Goal: Information Seeking & Learning: Learn about a topic

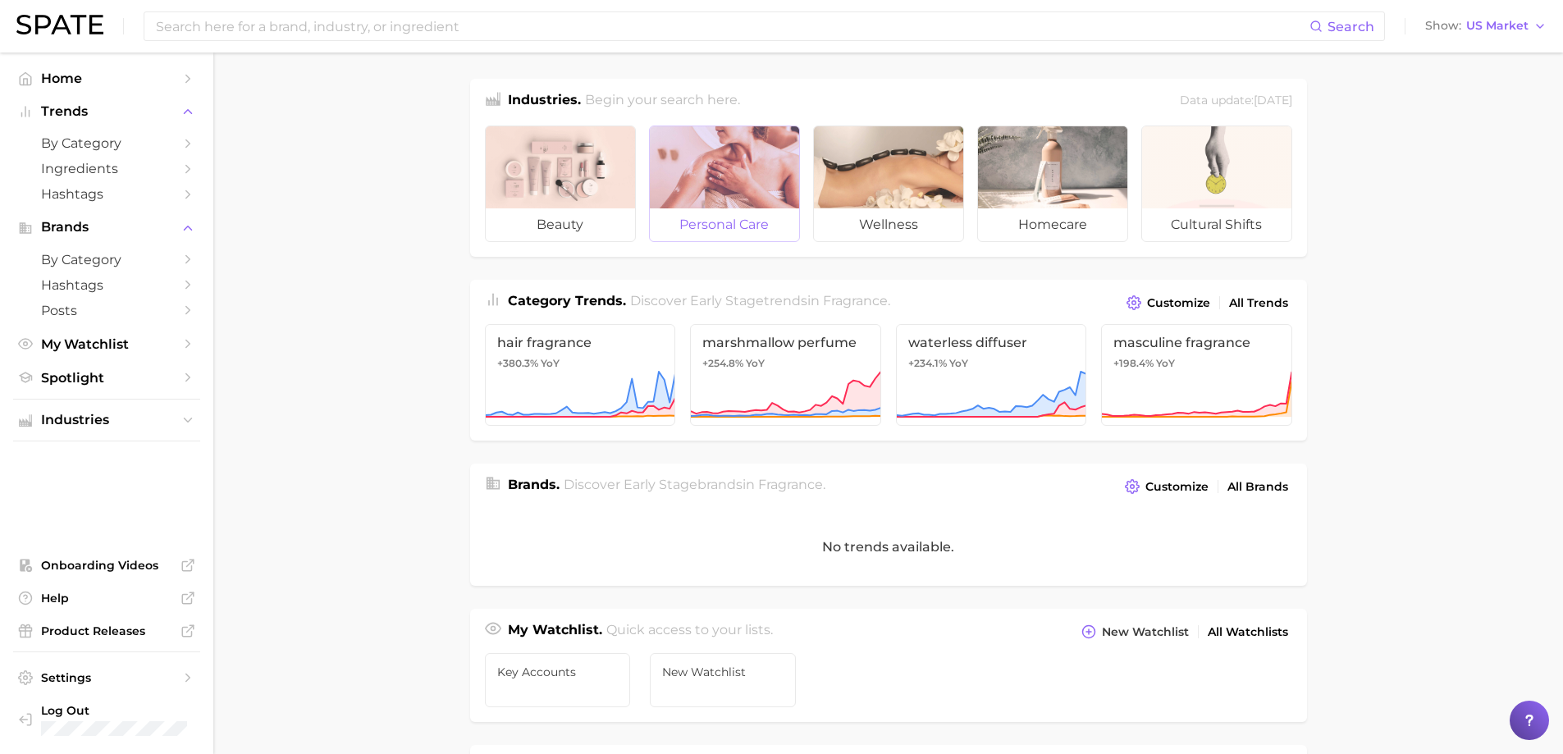
click at [722, 185] on div at bounding box center [724, 167] width 149 height 82
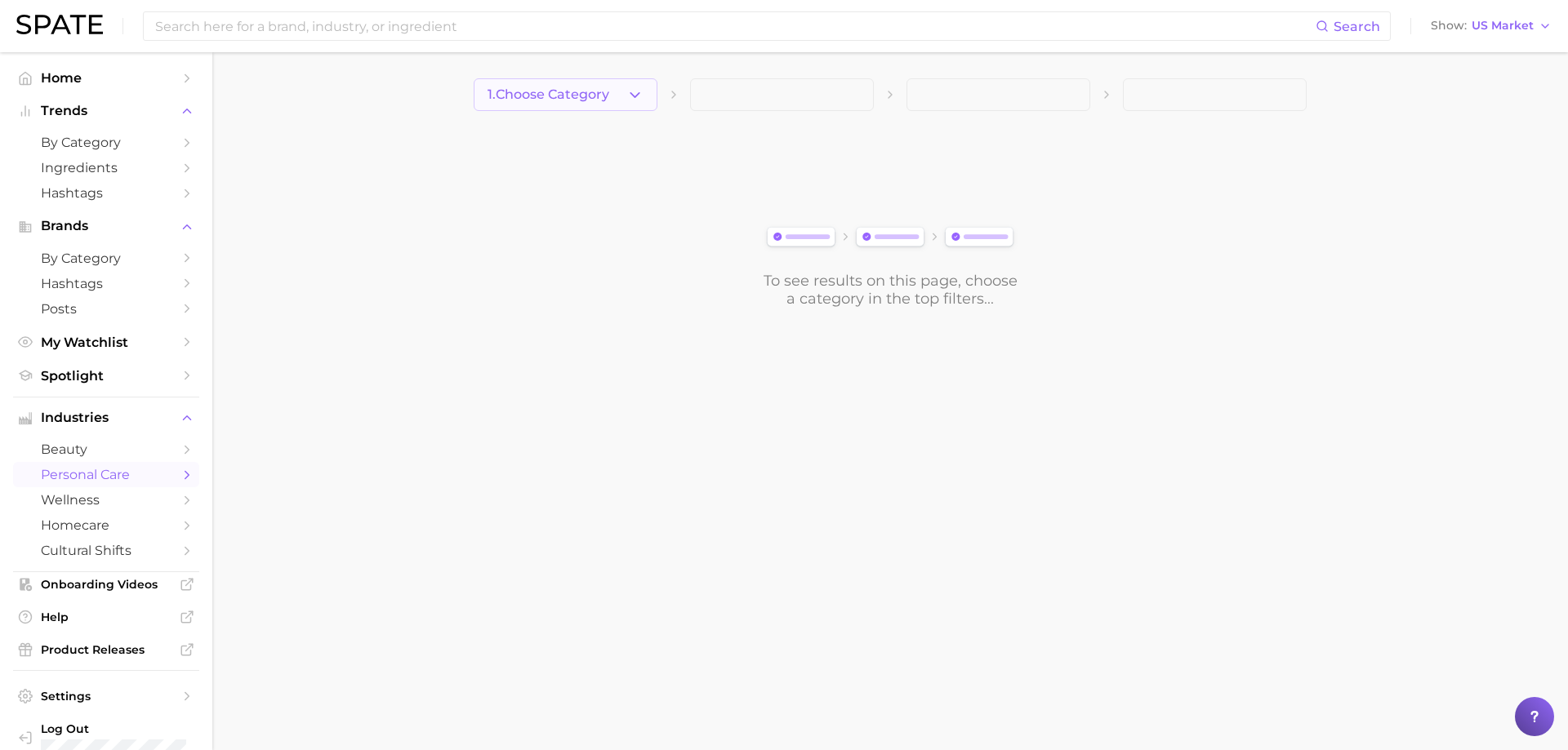
click at [630, 94] on icon "button" at bounding box center [634, 94] width 17 height 17
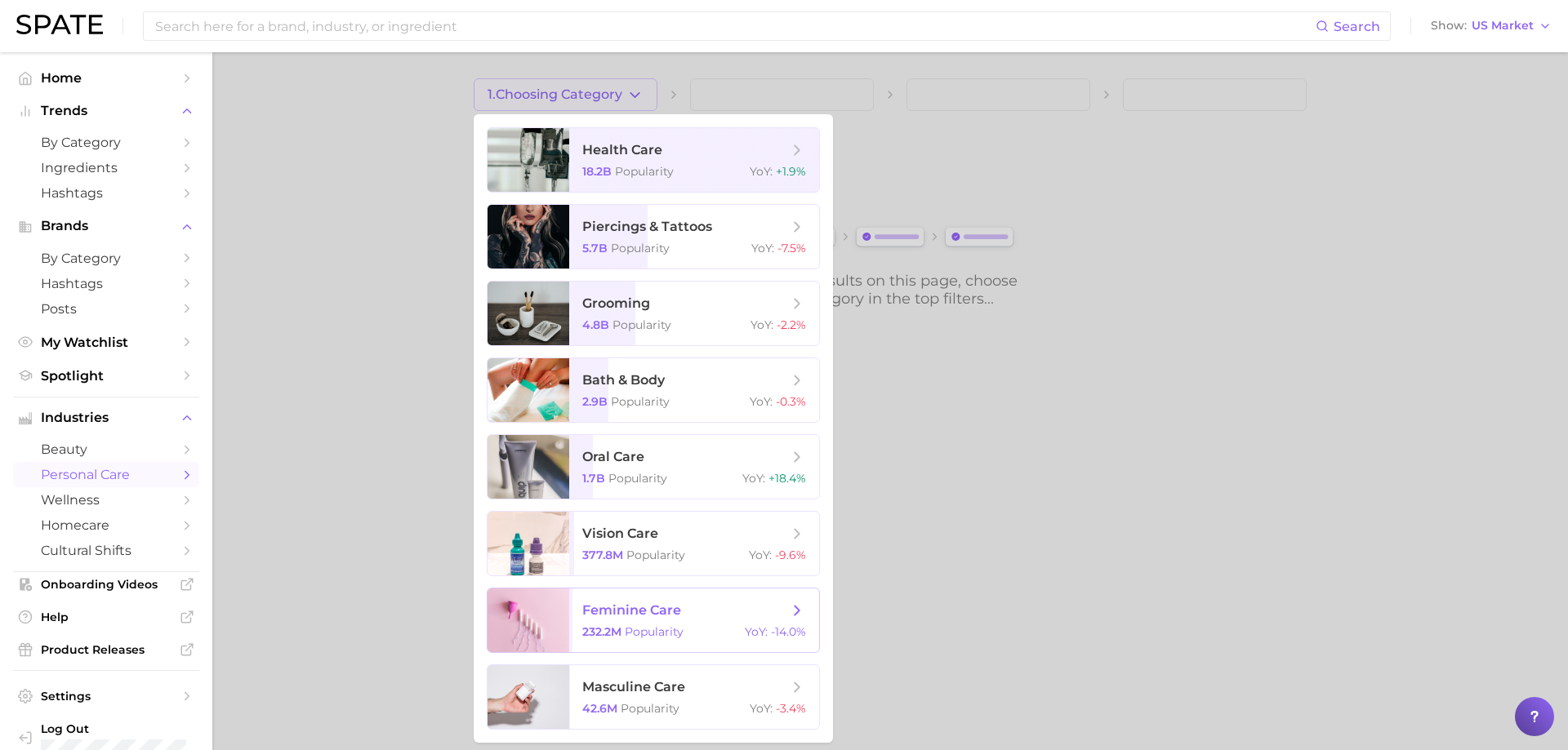
click at [720, 618] on span "feminine care" at bounding box center [685, 611] width 206 height 18
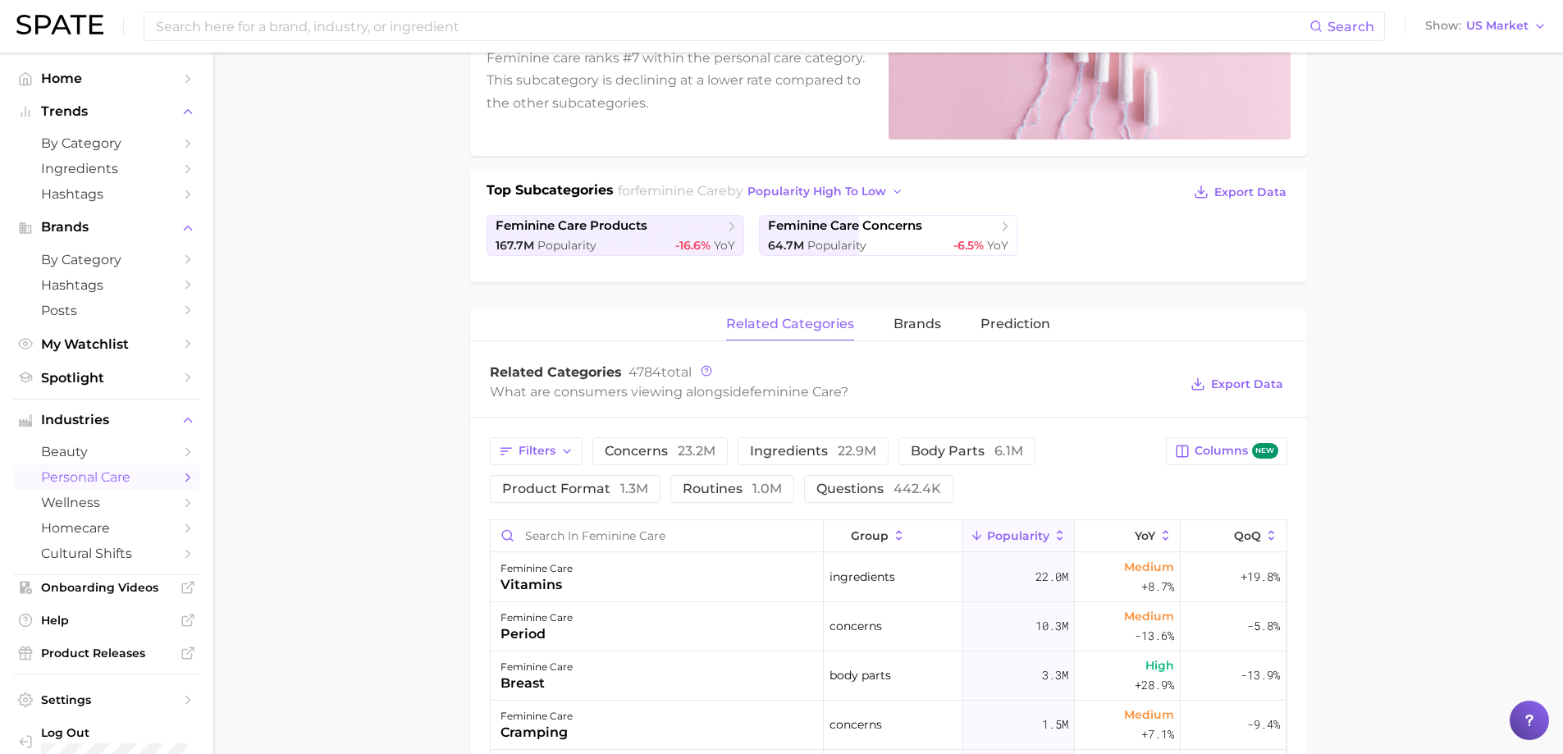
scroll to position [328, 0]
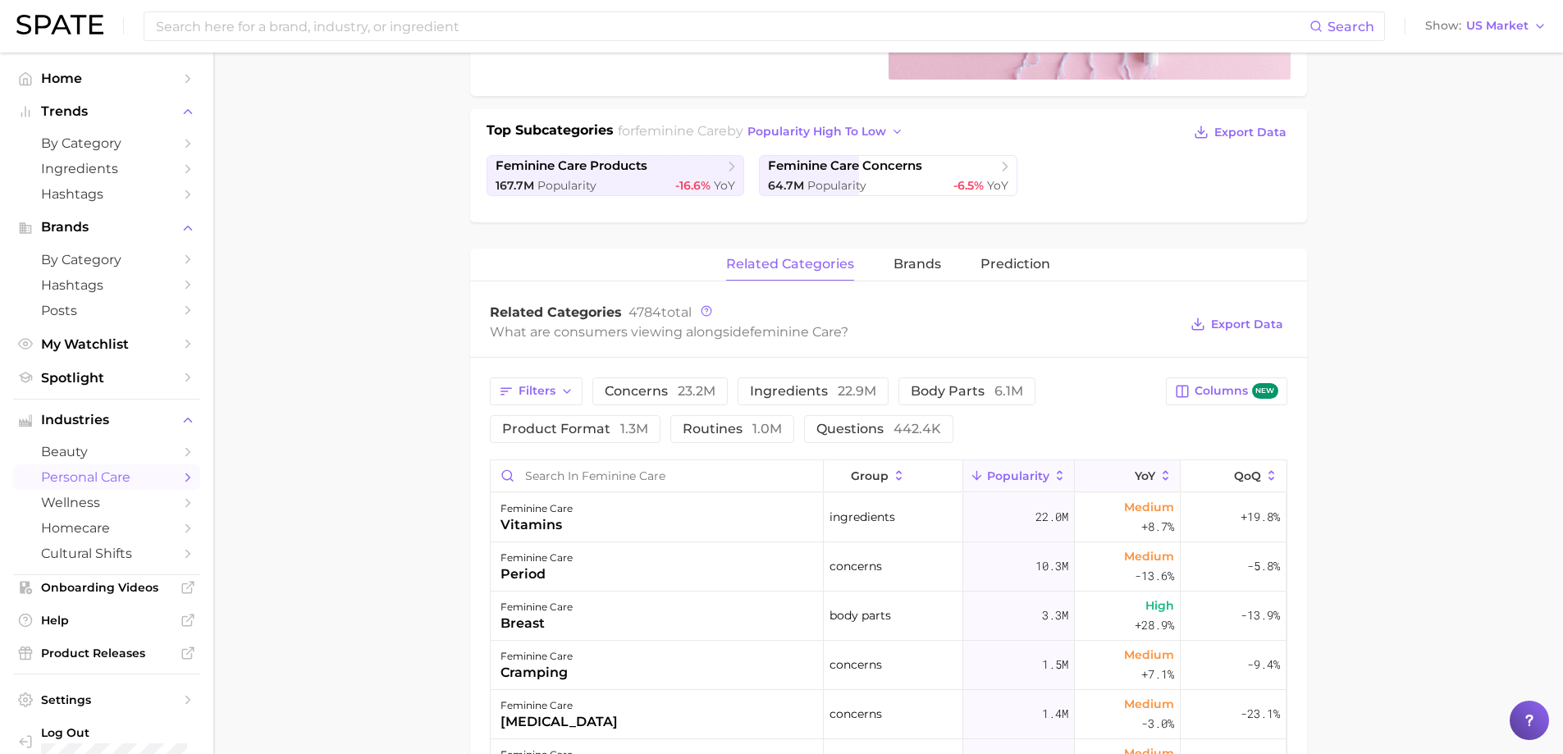
click at [1159, 474] on icon at bounding box center [1166, 476] width 15 height 15
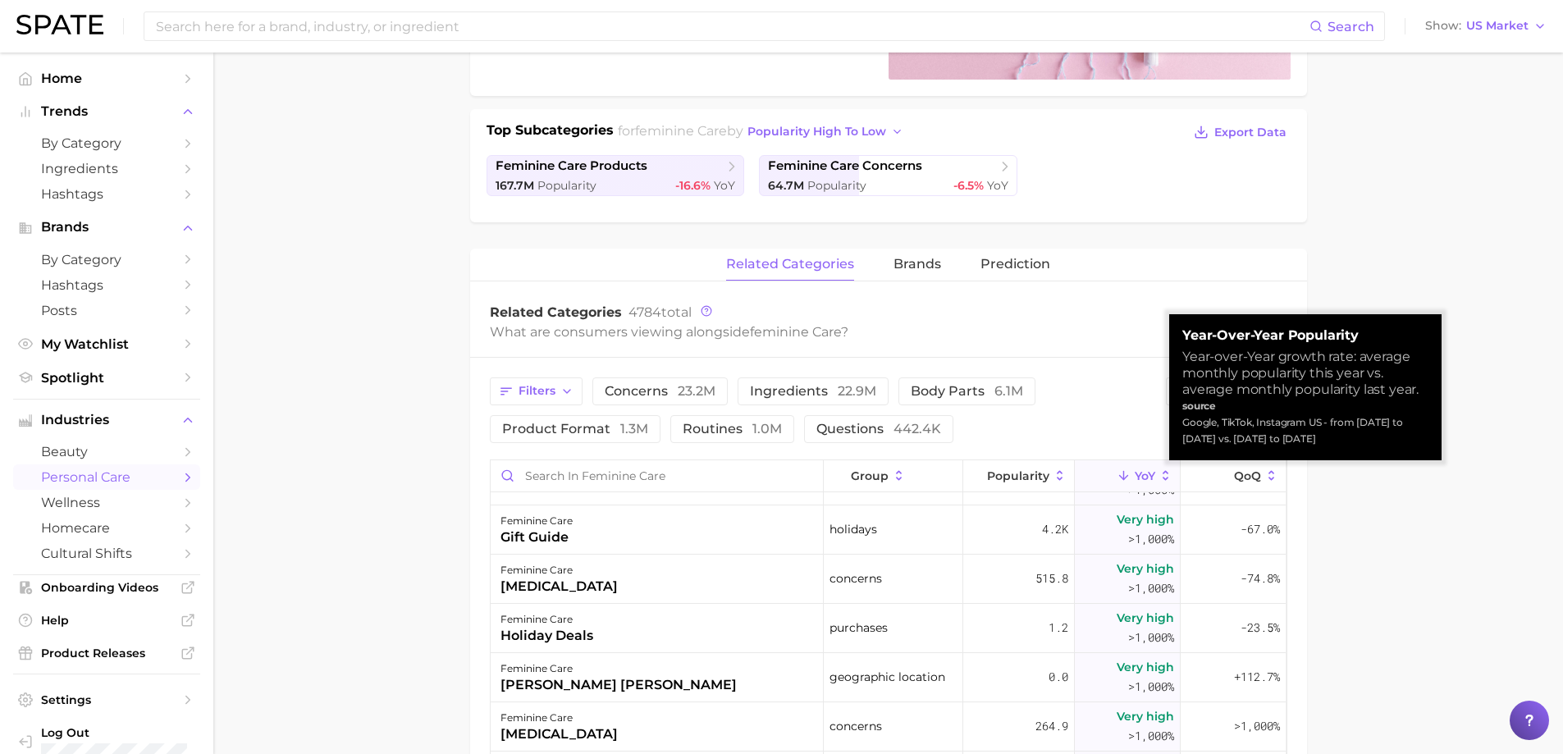
scroll to position [2626, 0]
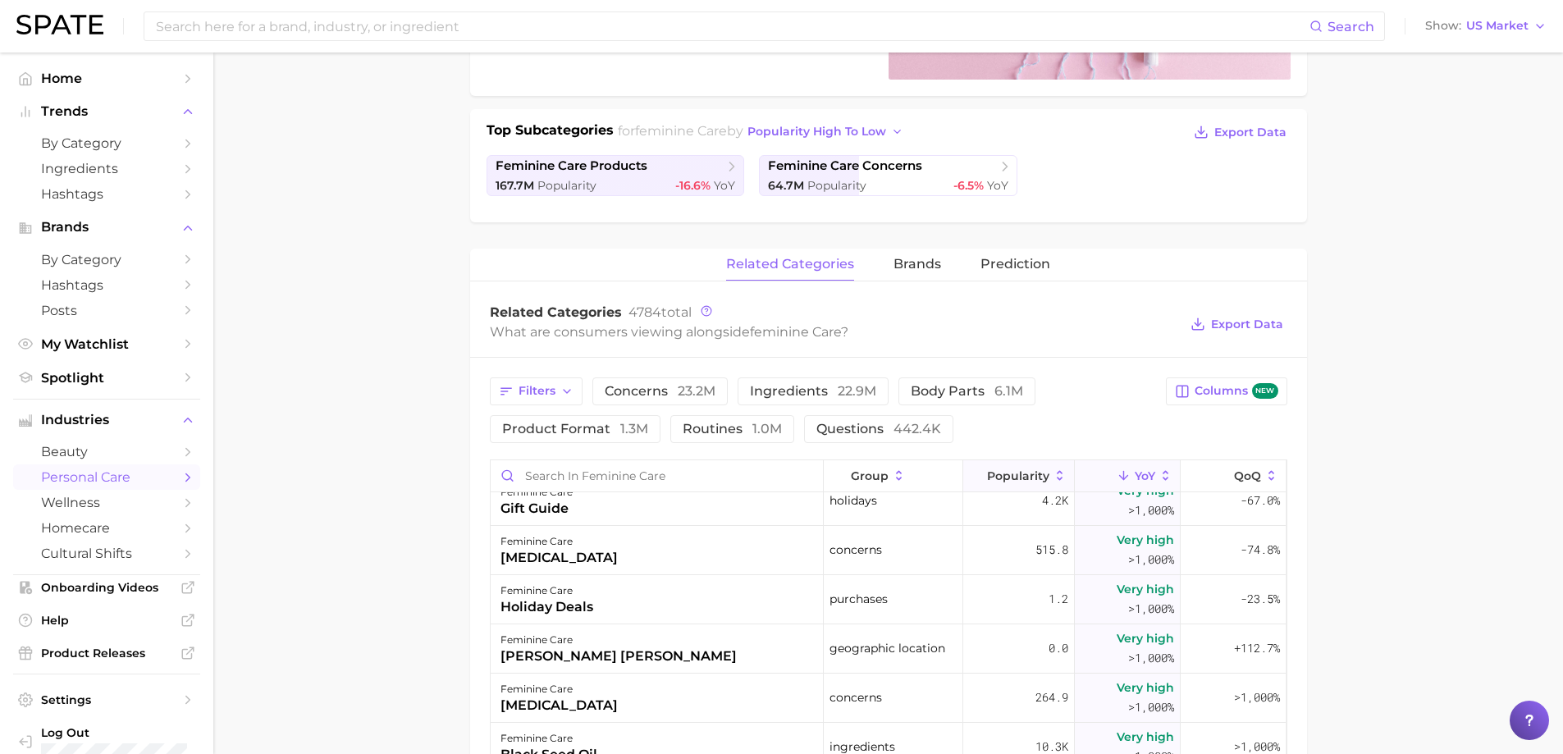
click at [1053, 469] on icon at bounding box center [1060, 476] width 15 height 15
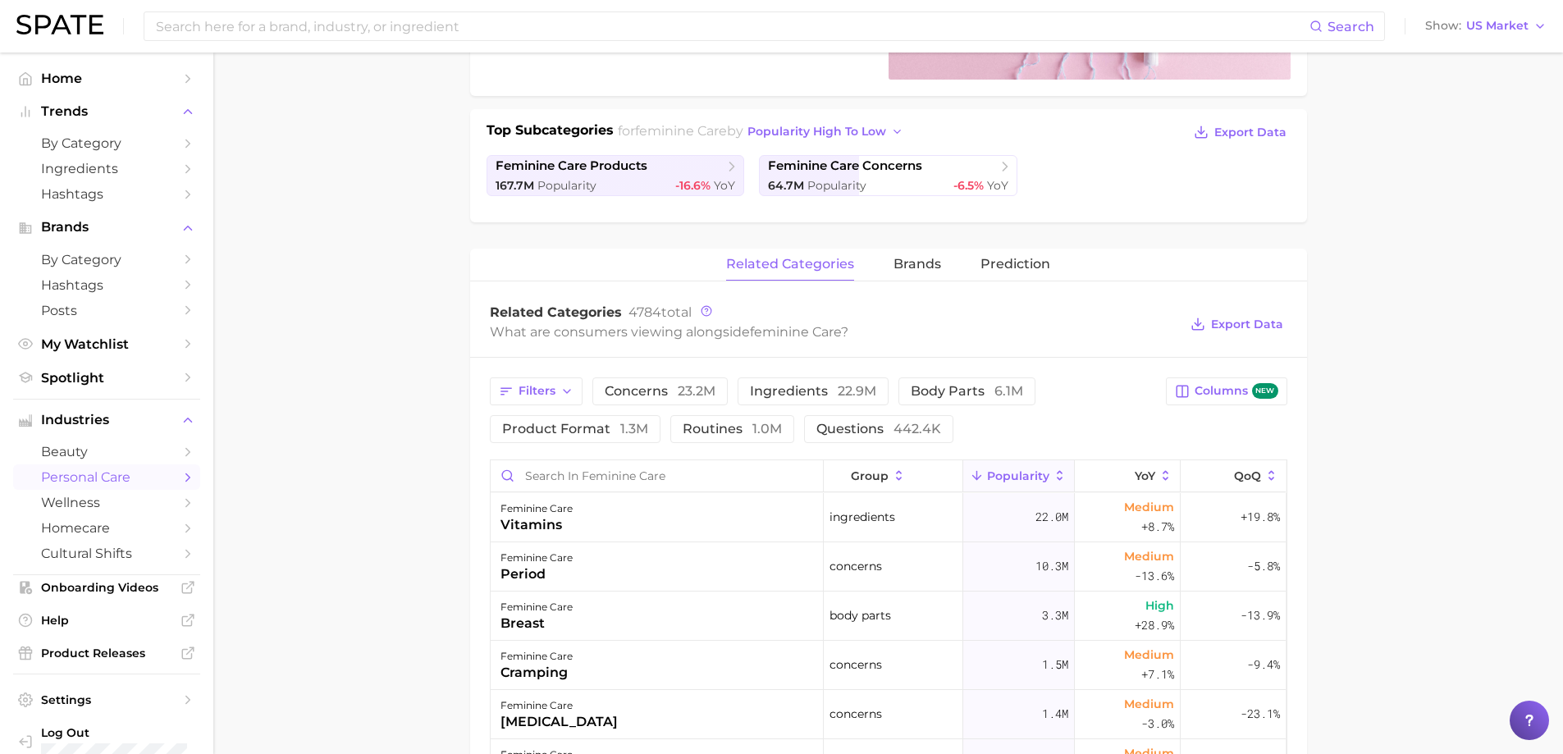
click at [1376, 506] on main "1. feminine care 2. Subcategory Overview Google TikTok Instagram Beta feminine …" at bounding box center [888, 519] width 1350 height 1591
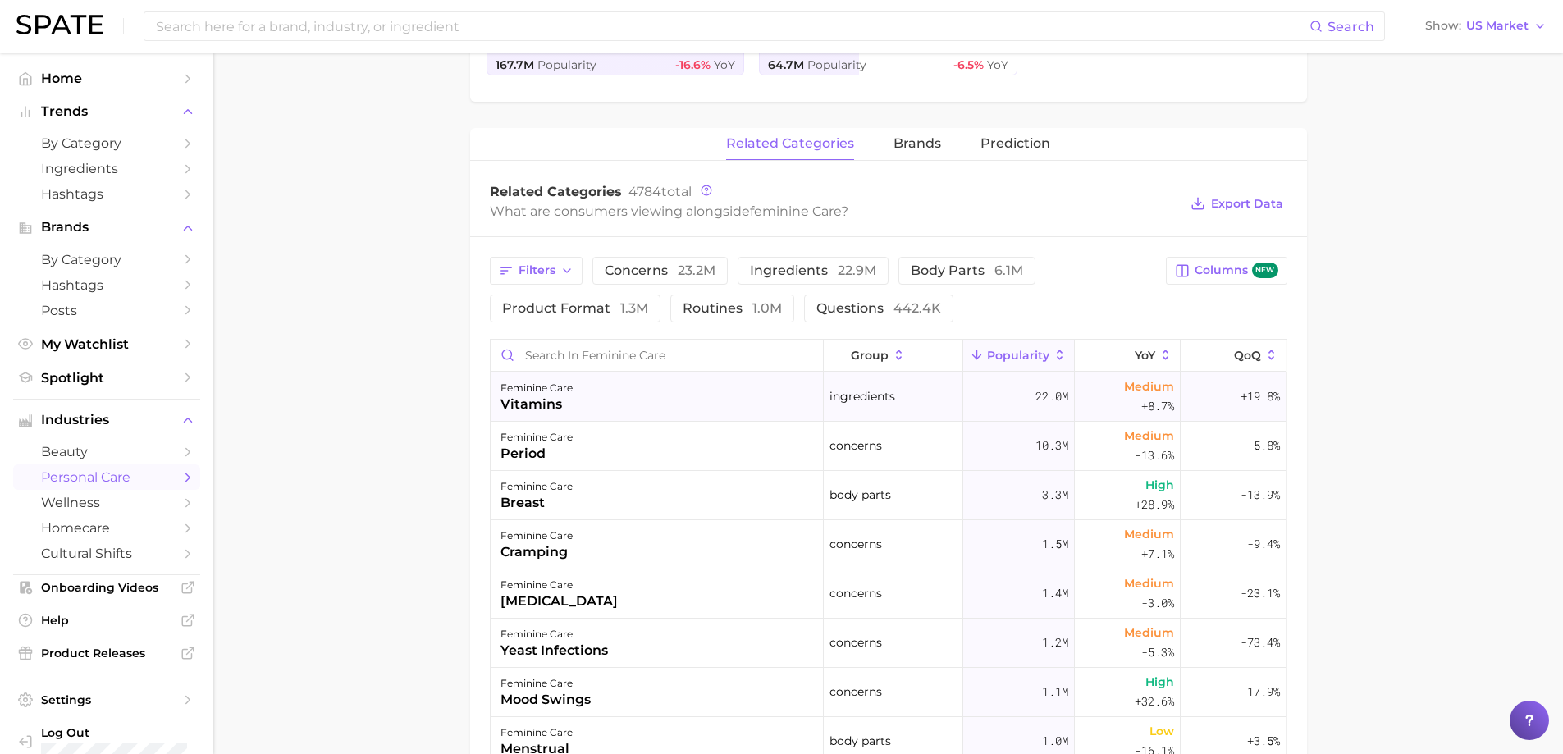
scroll to position [492, 0]
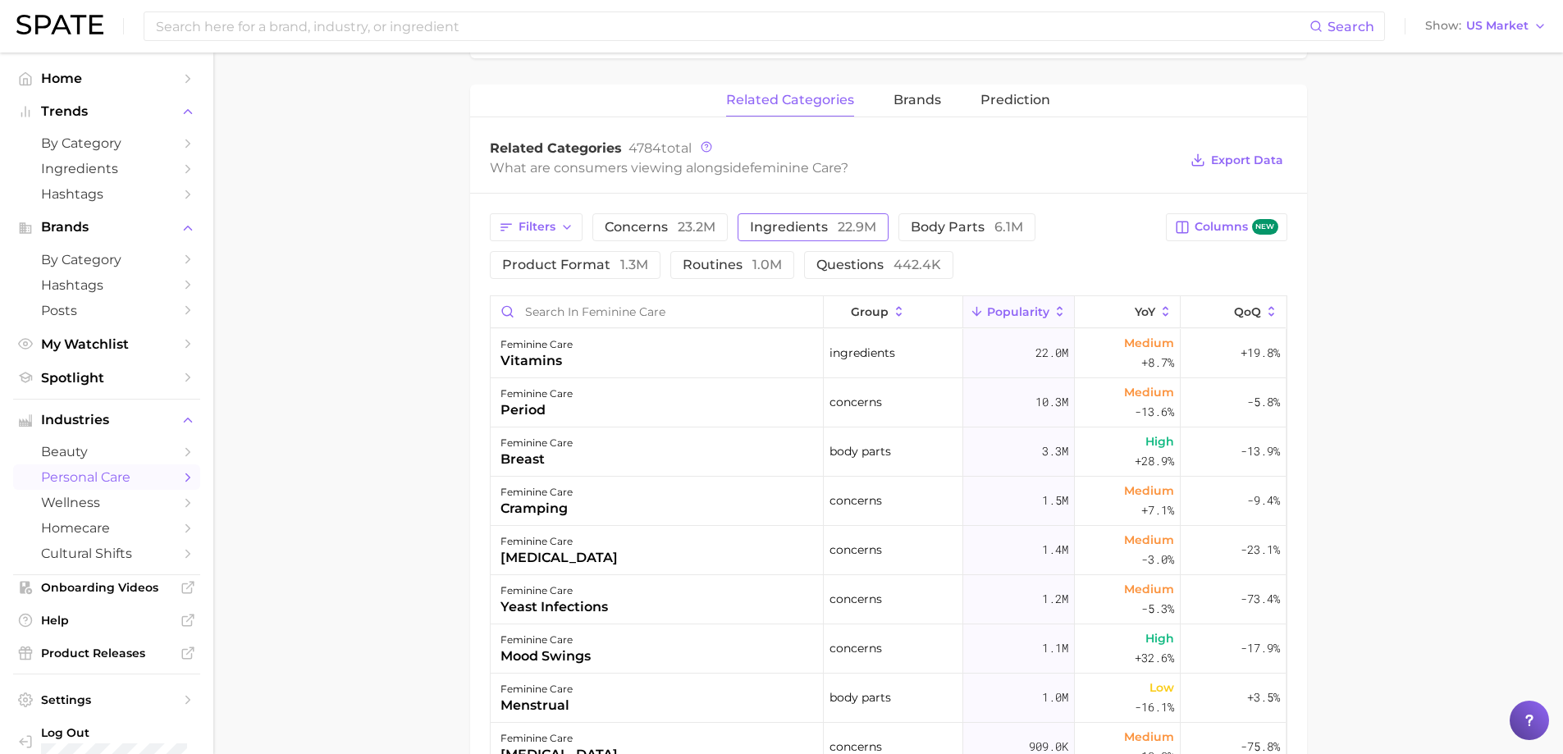
click at [780, 238] on button "ingredients 22.9m" at bounding box center [813, 227] width 151 height 28
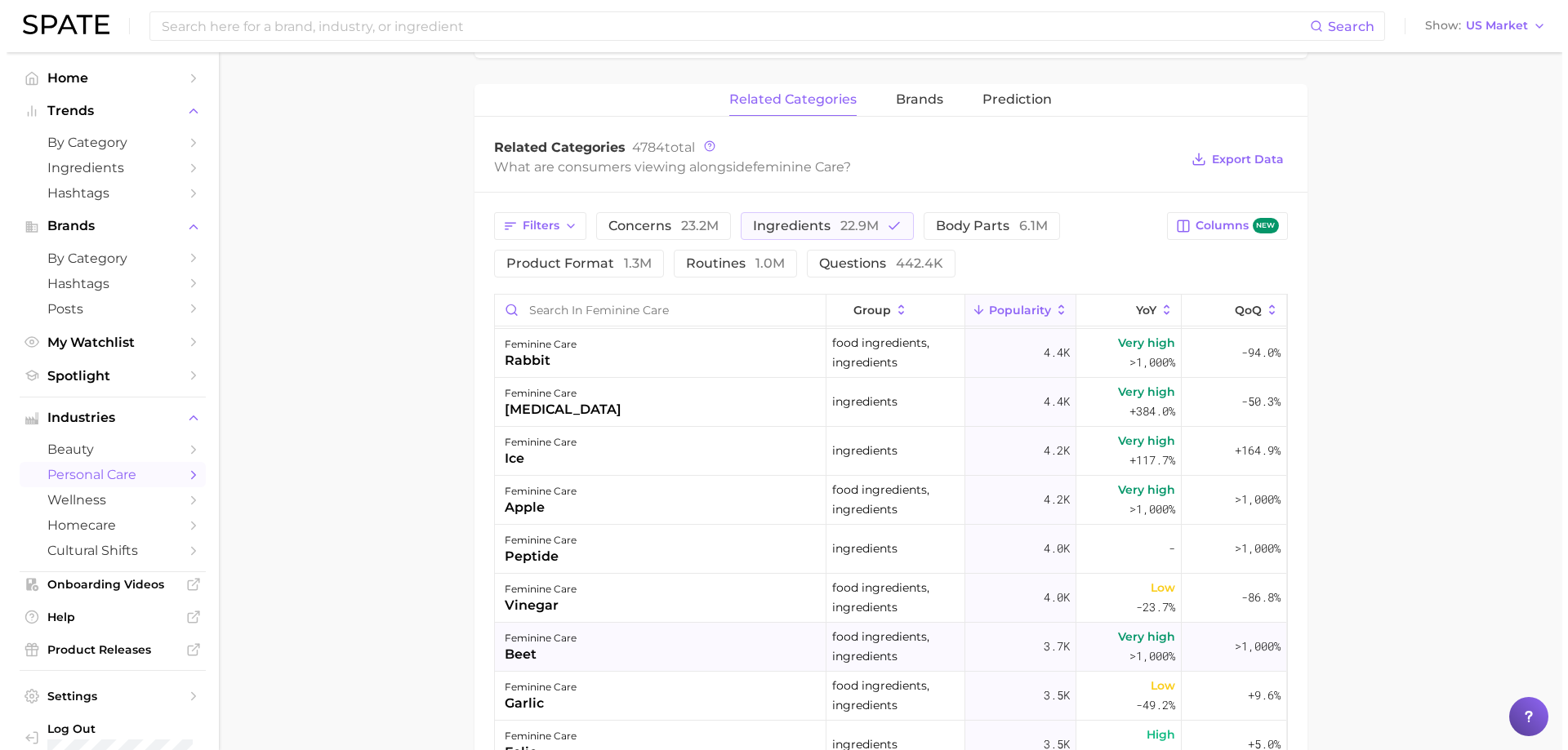
scroll to position [1469, 0]
click at [518, 637] on div "feminine care" at bounding box center [534, 637] width 72 height 20
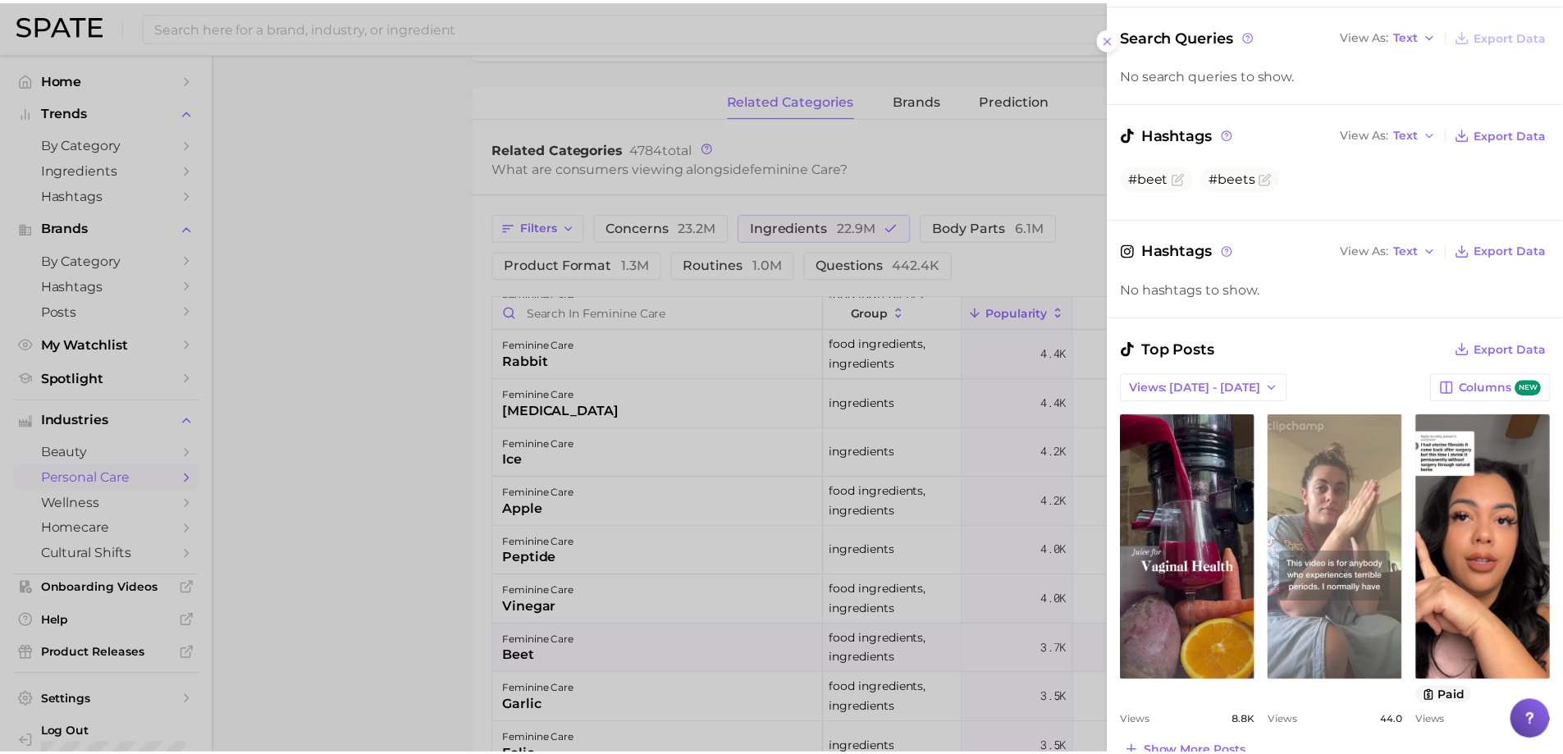
scroll to position [410, 0]
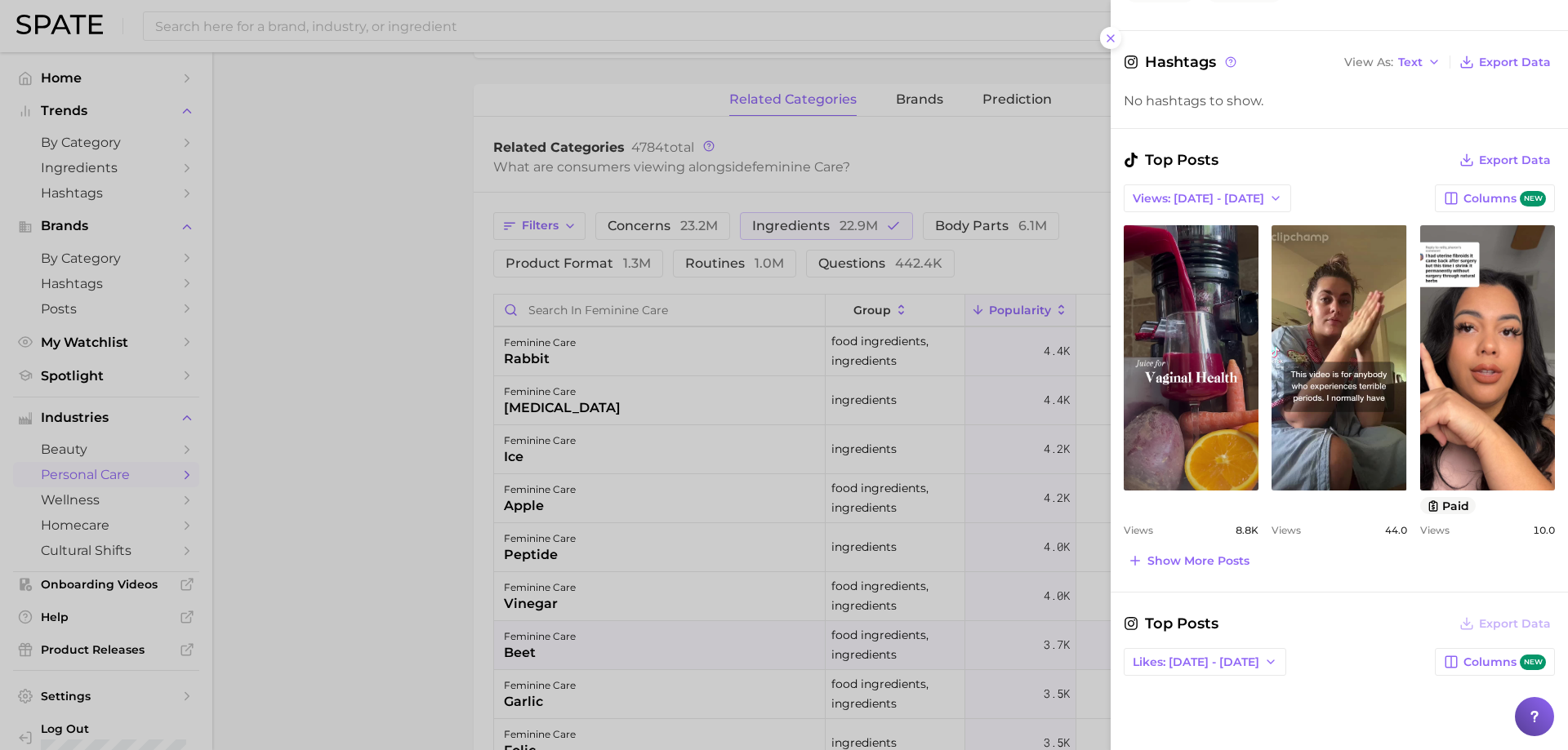
click at [348, 585] on div at bounding box center [784, 375] width 1568 height 750
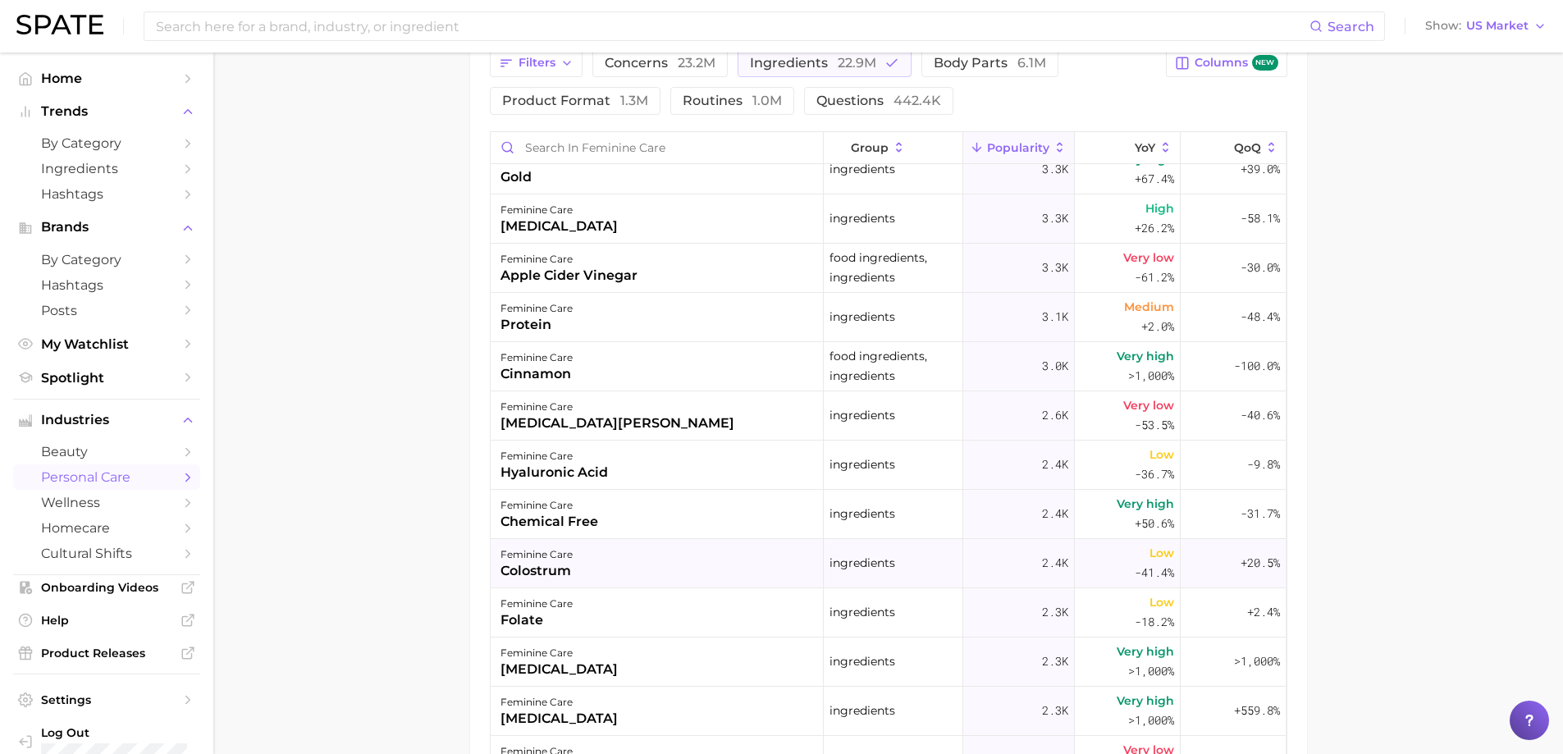
scroll to position [2134, 0]
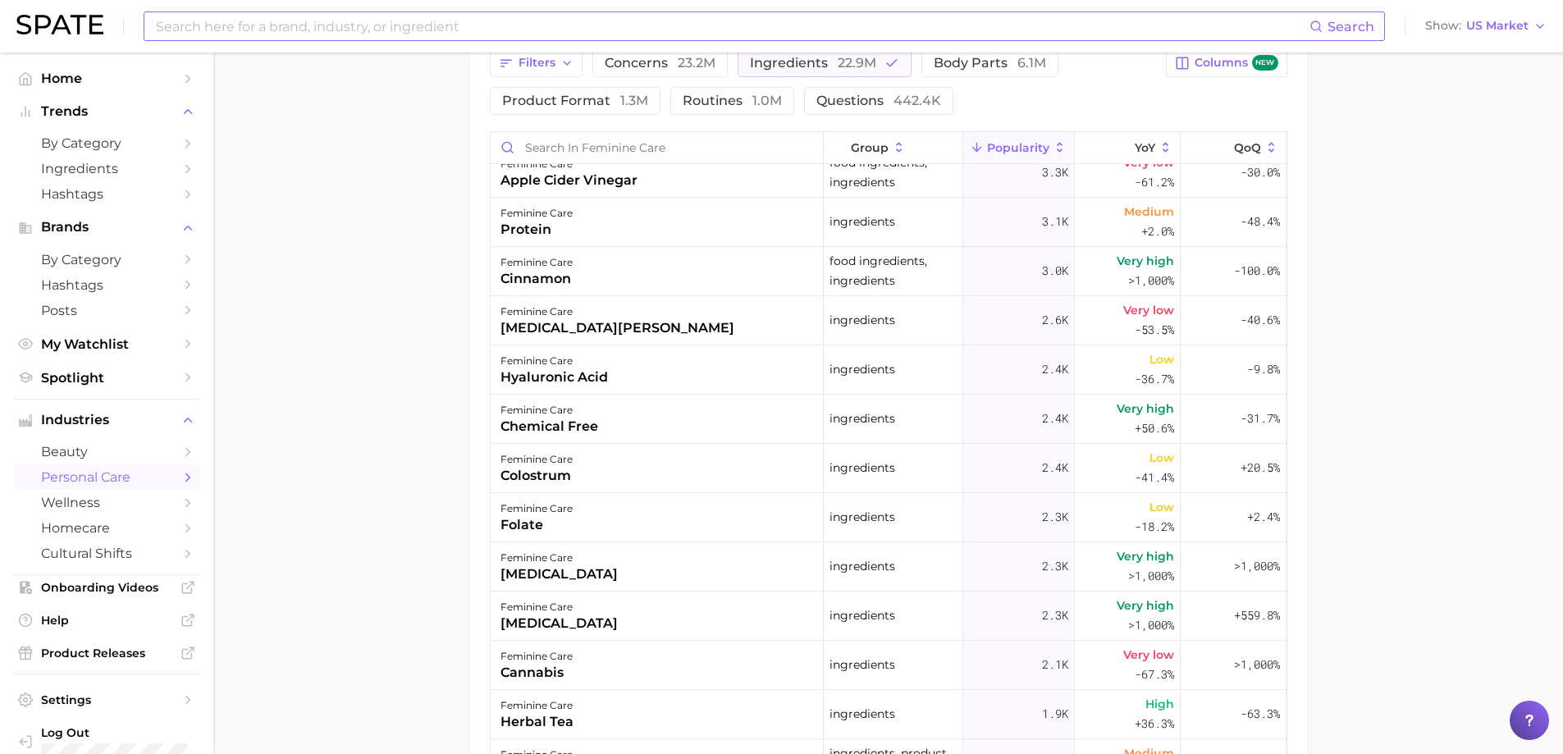
click at [313, 27] on input at bounding box center [732, 26] width 1156 height 28
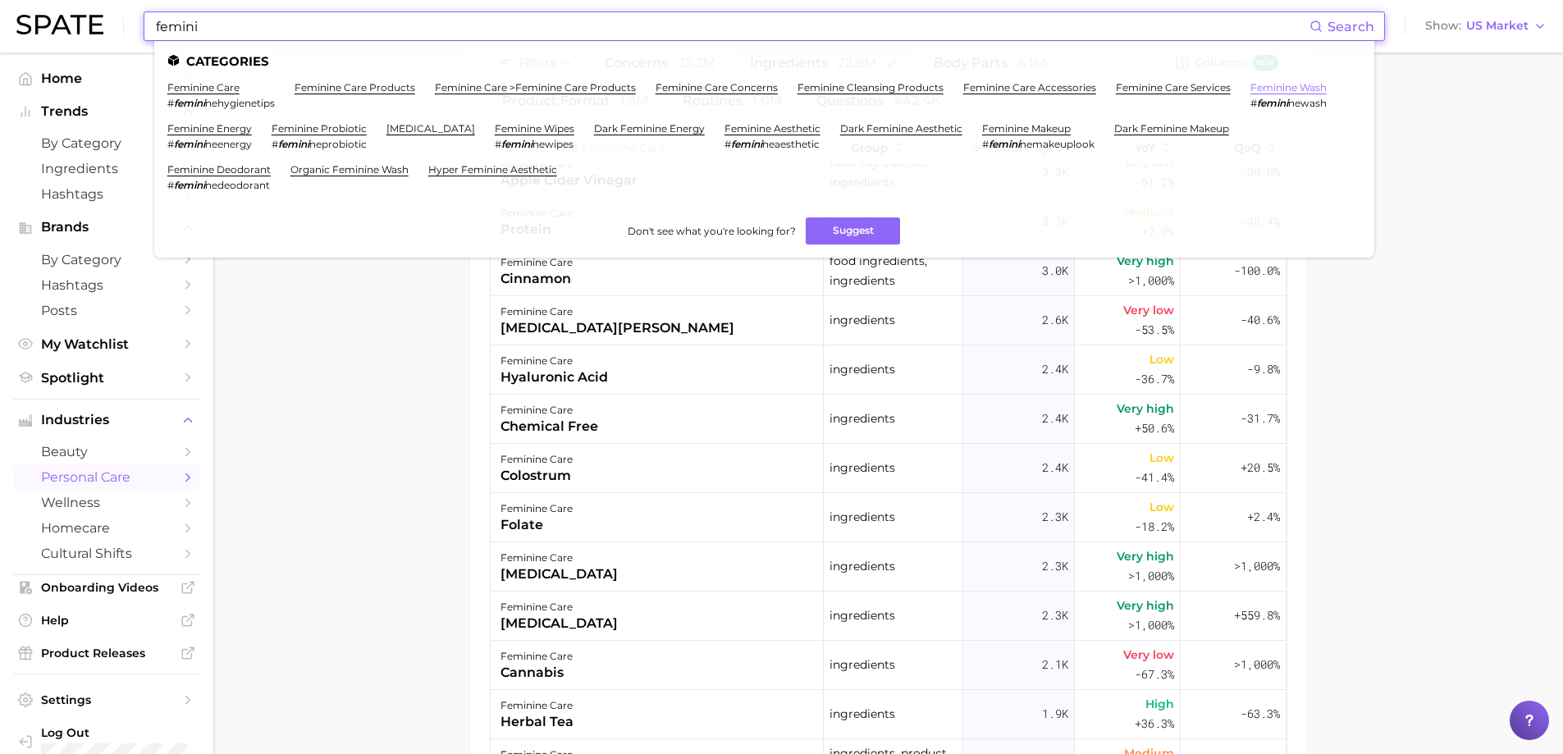
type input "femini"
click at [1286, 85] on link "feminine wash" at bounding box center [1289, 87] width 76 height 12
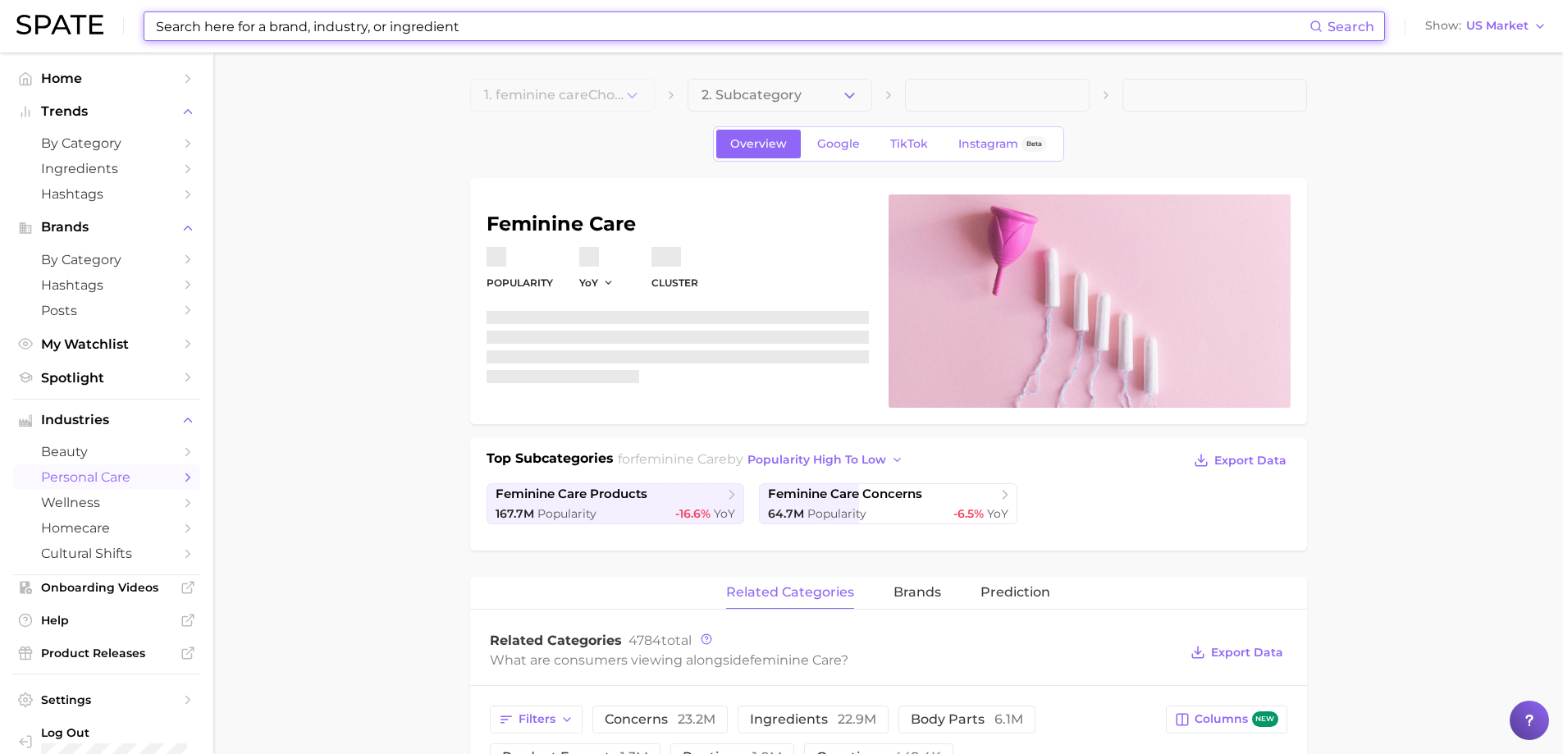
click at [470, 35] on input at bounding box center [732, 26] width 1156 height 28
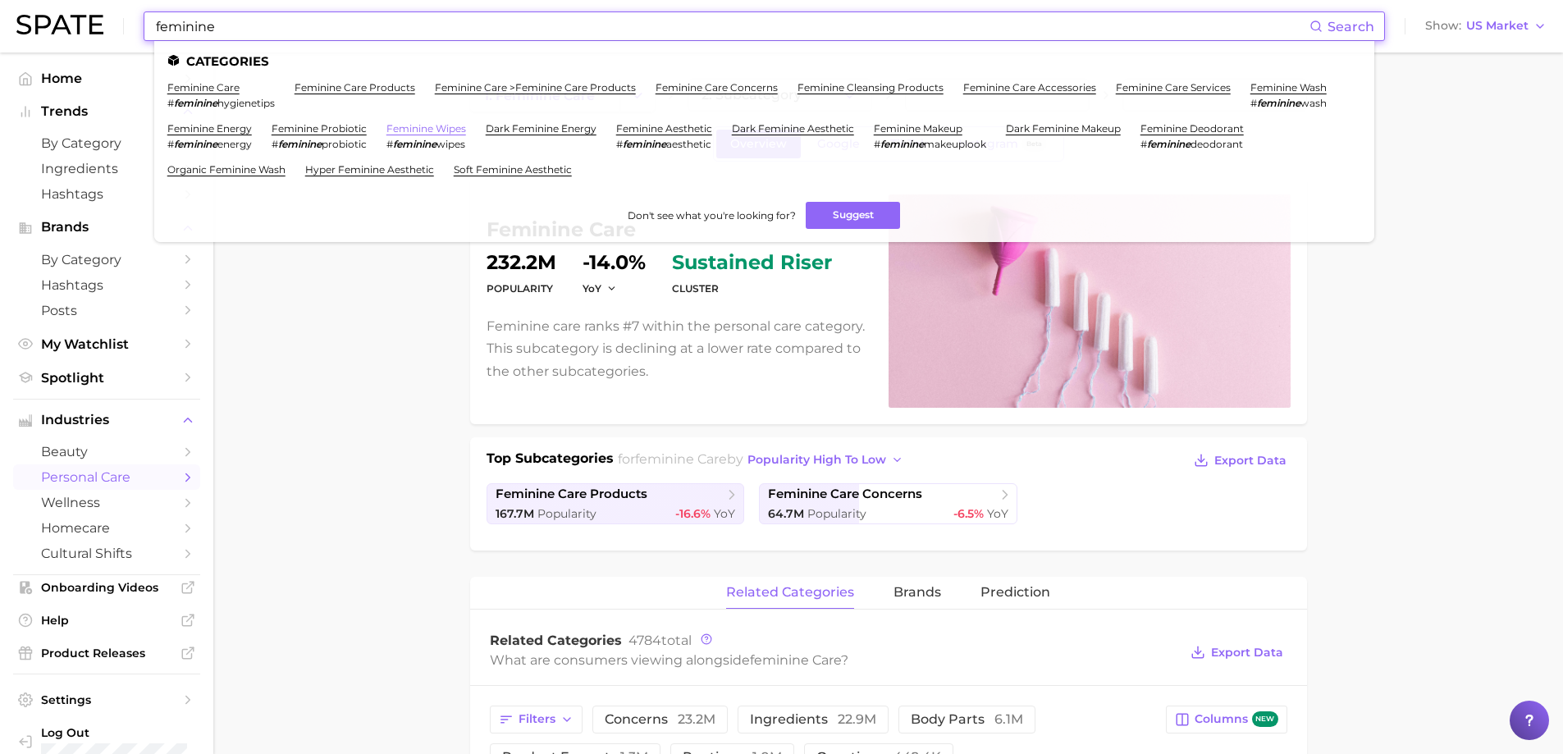
type input "feminine"
click at [437, 129] on link "feminine wipes" at bounding box center [427, 128] width 80 height 12
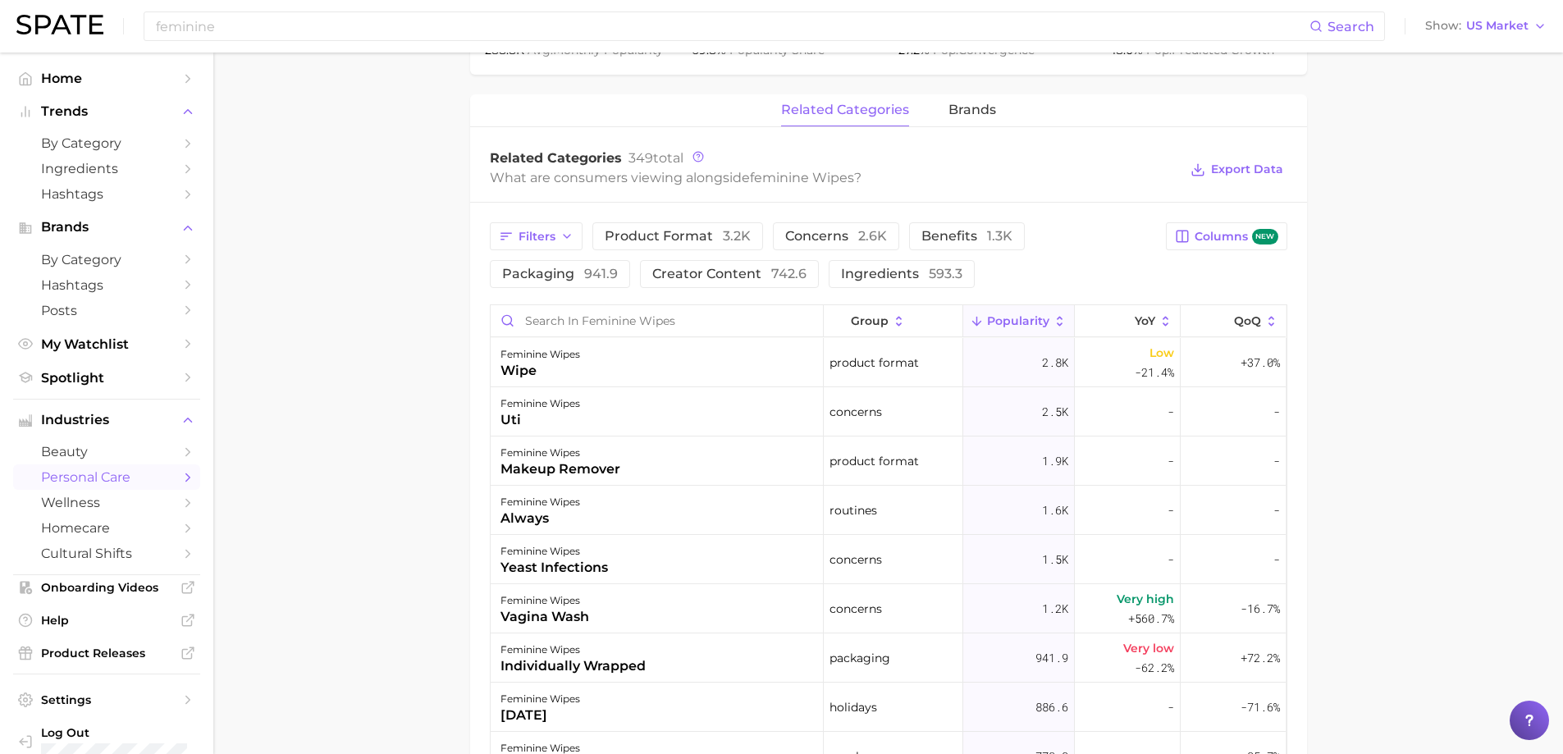
scroll to position [739, 0]
click at [1055, 323] on icon at bounding box center [1060, 321] width 15 height 15
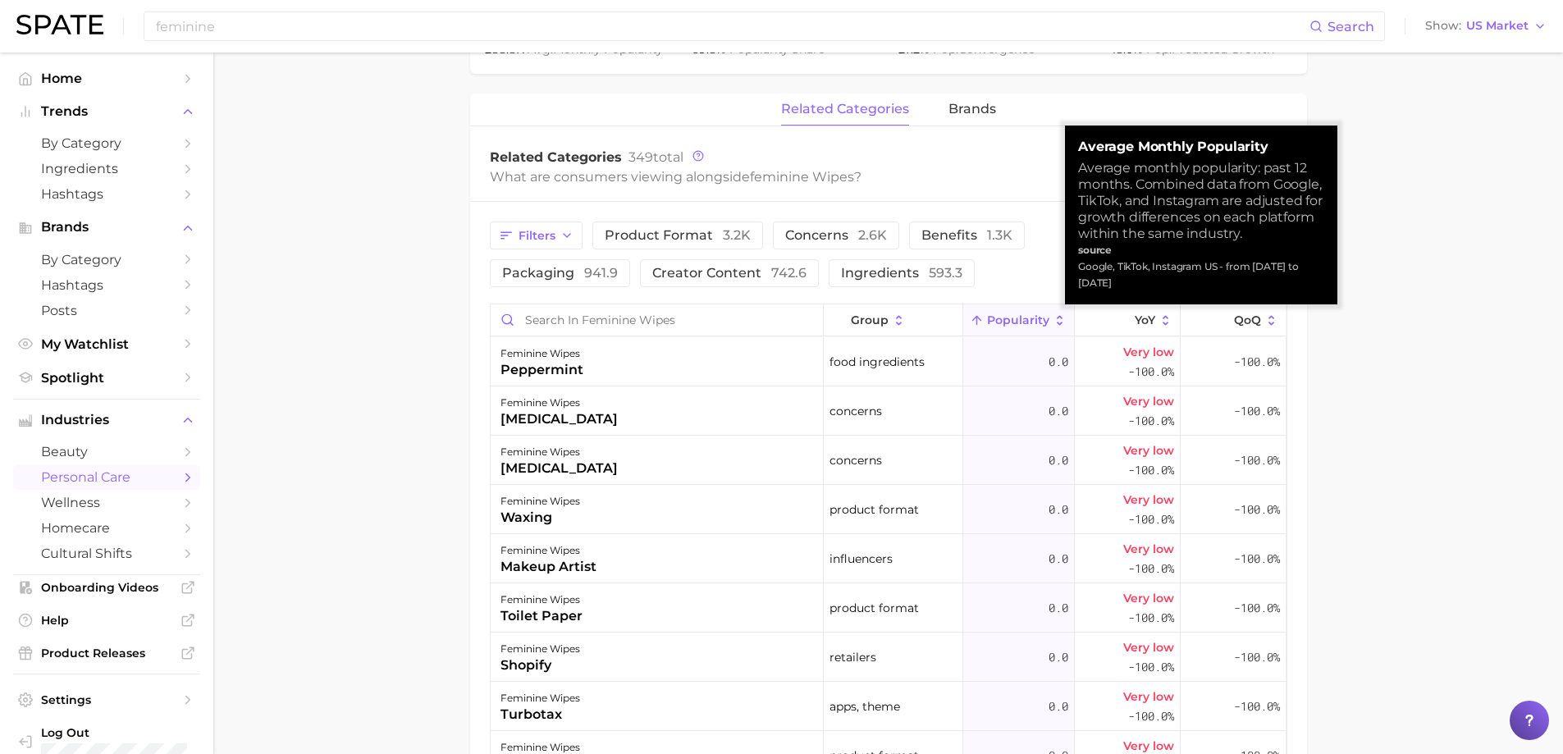
click at [1054, 318] on icon at bounding box center [1060, 321] width 15 height 15
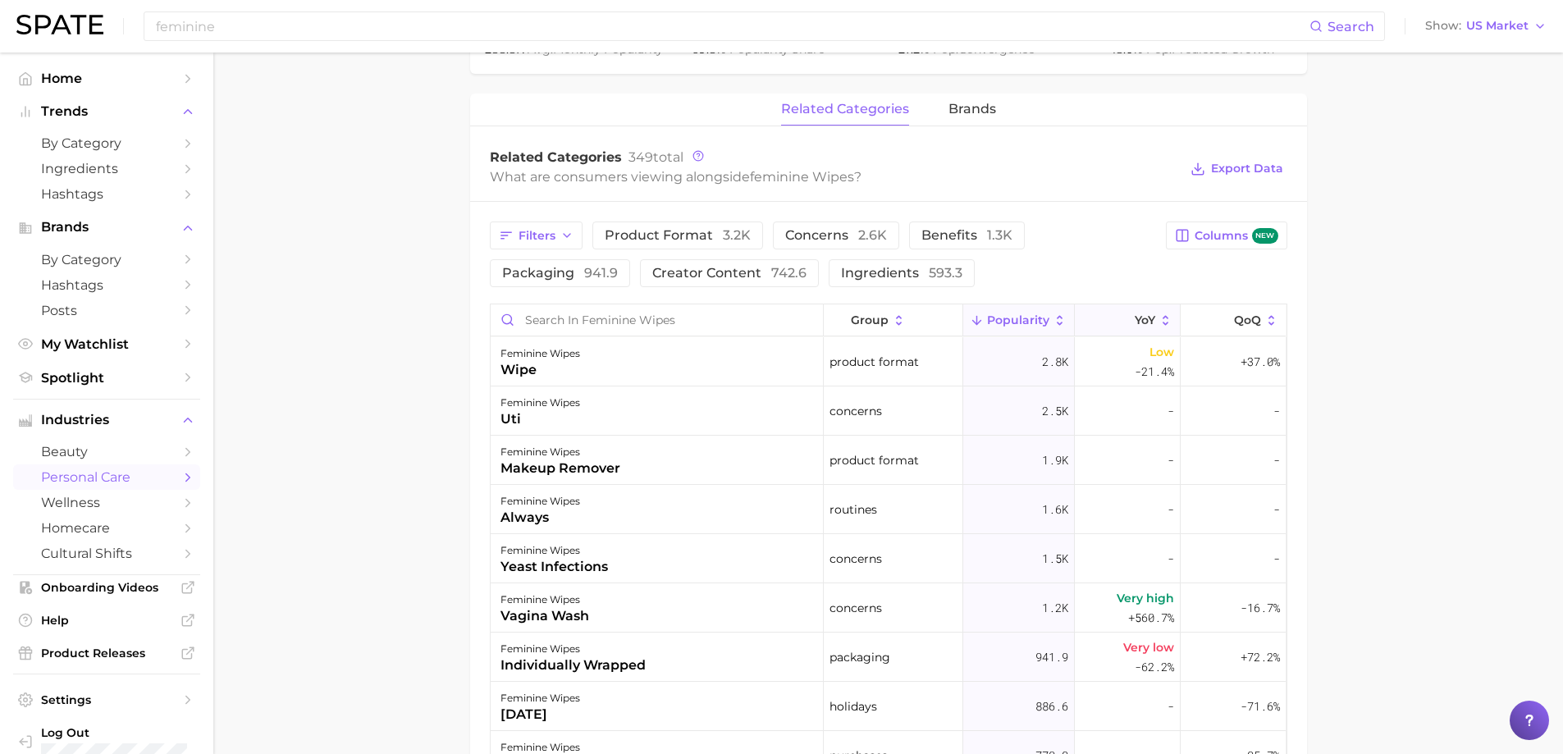
click at [1159, 318] on icon at bounding box center [1166, 321] width 15 height 15
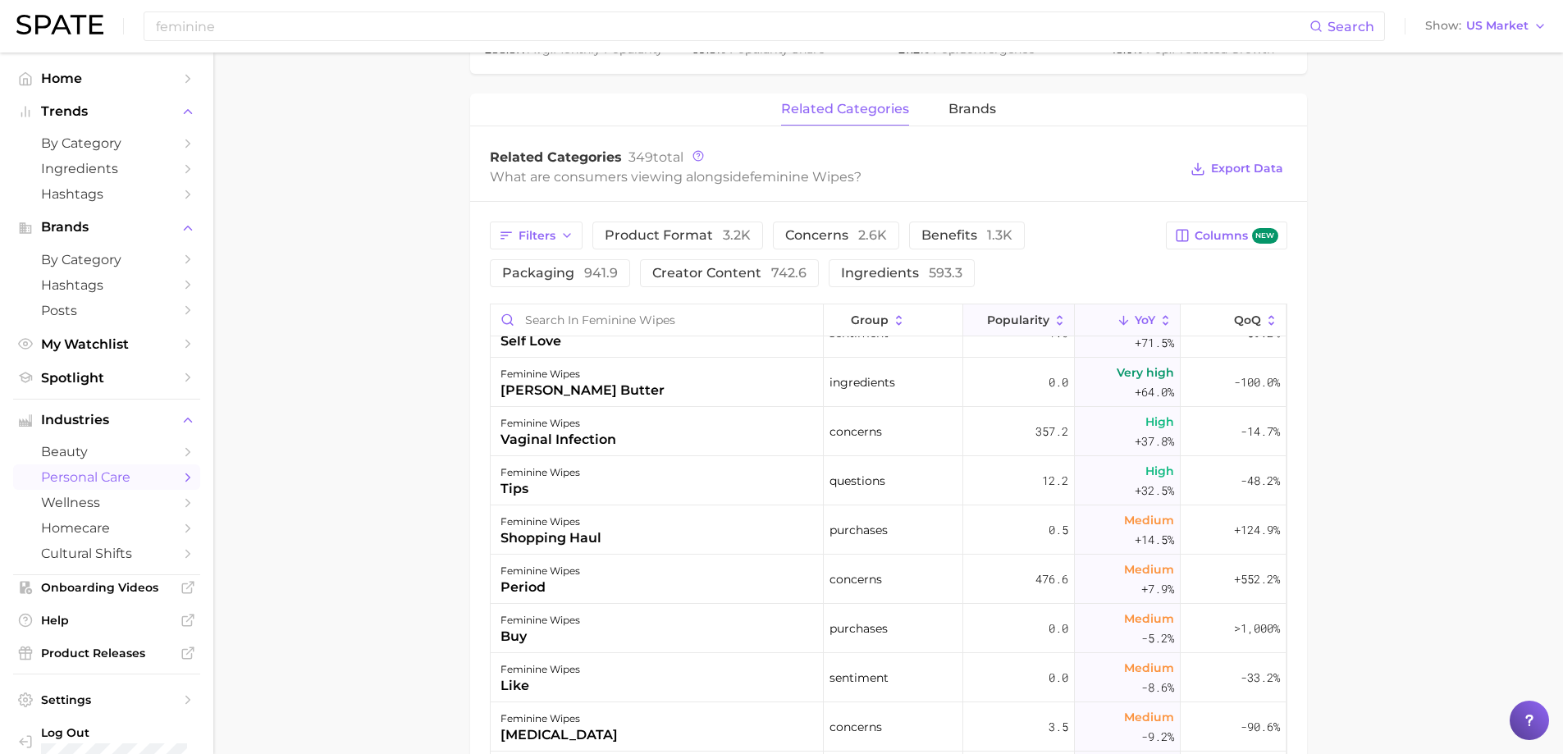
scroll to position [3037, 0]
click at [1053, 317] on icon at bounding box center [1060, 321] width 15 height 15
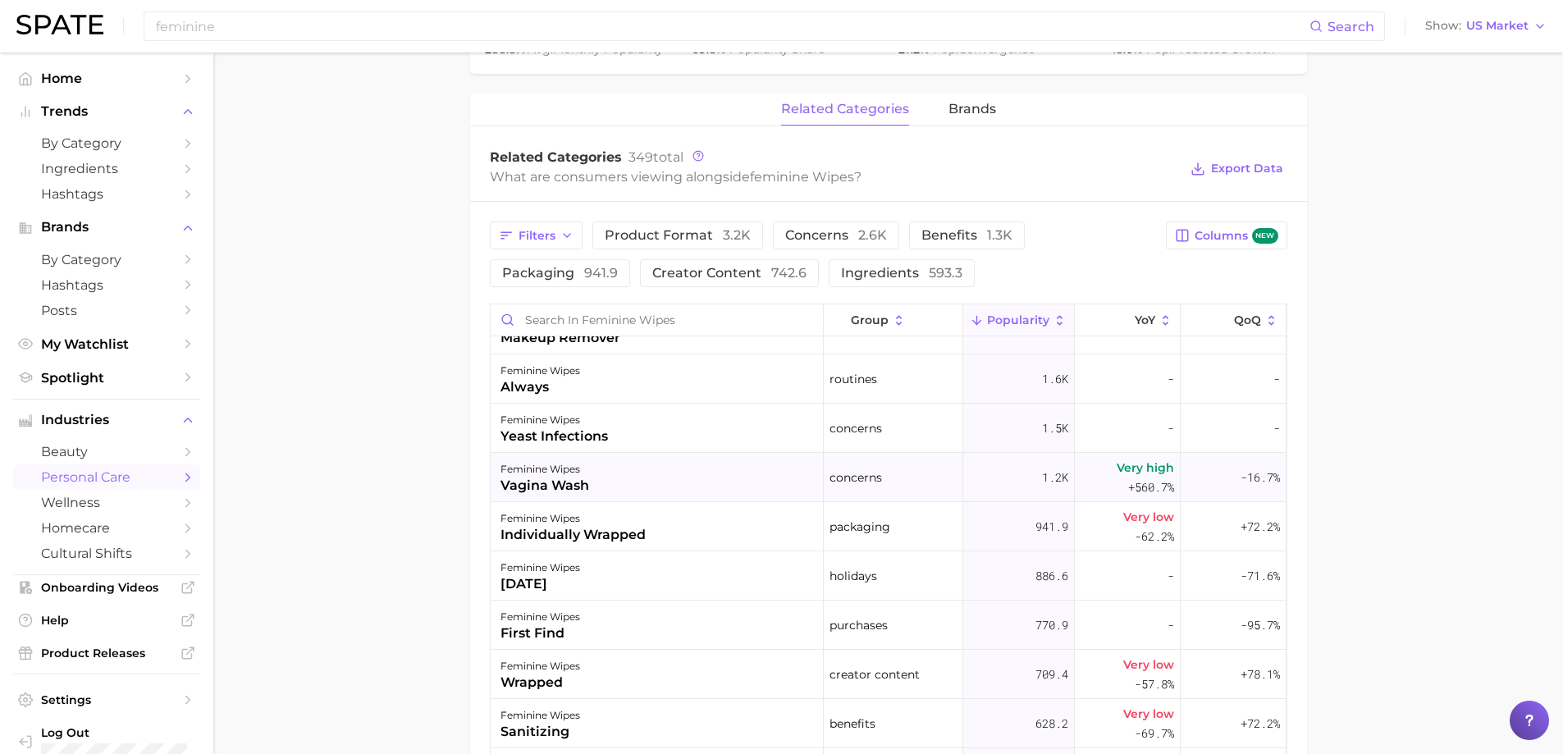
scroll to position [0, 0]
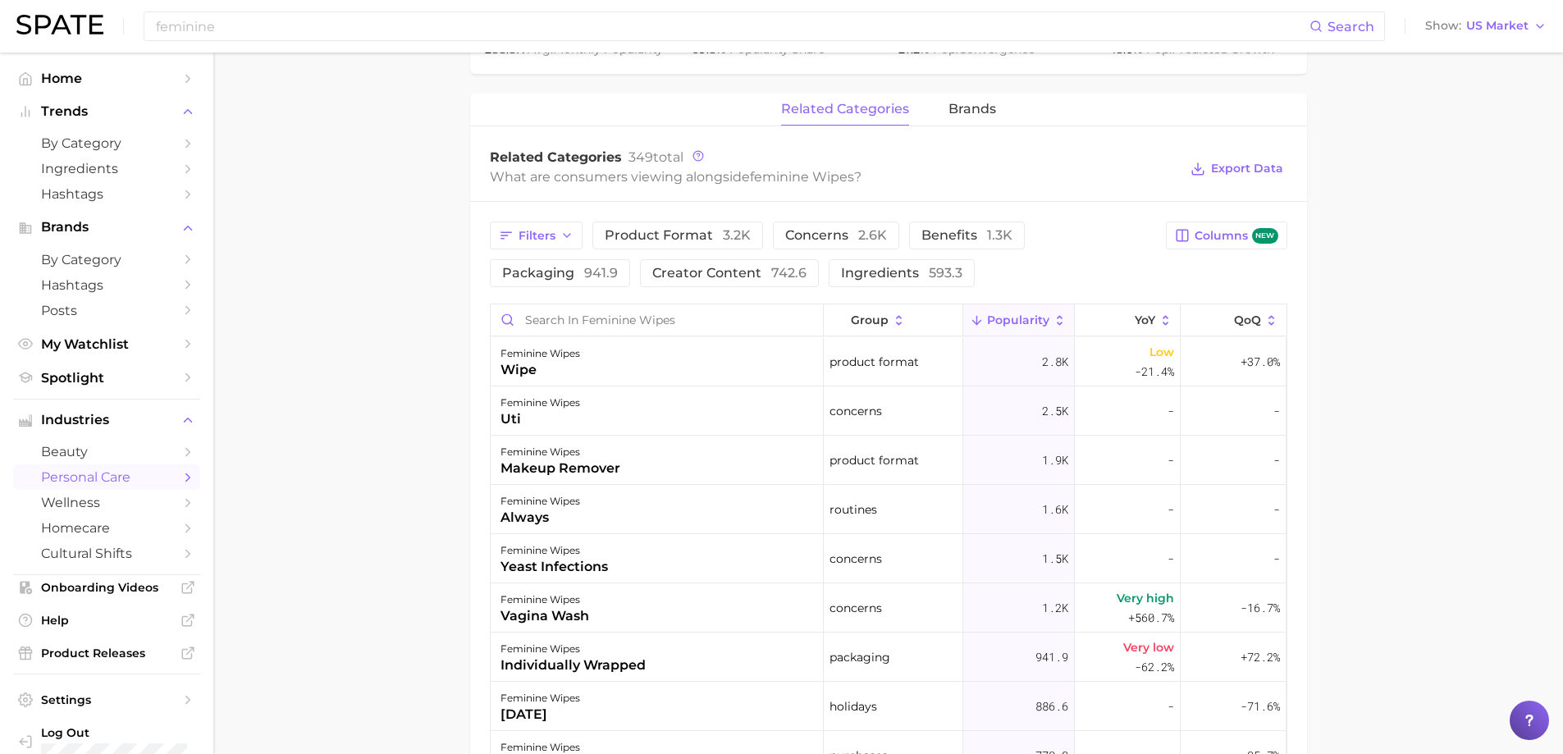
click at [1053, 319] on icon at bounding box center [1060, 321] width 15 height 15
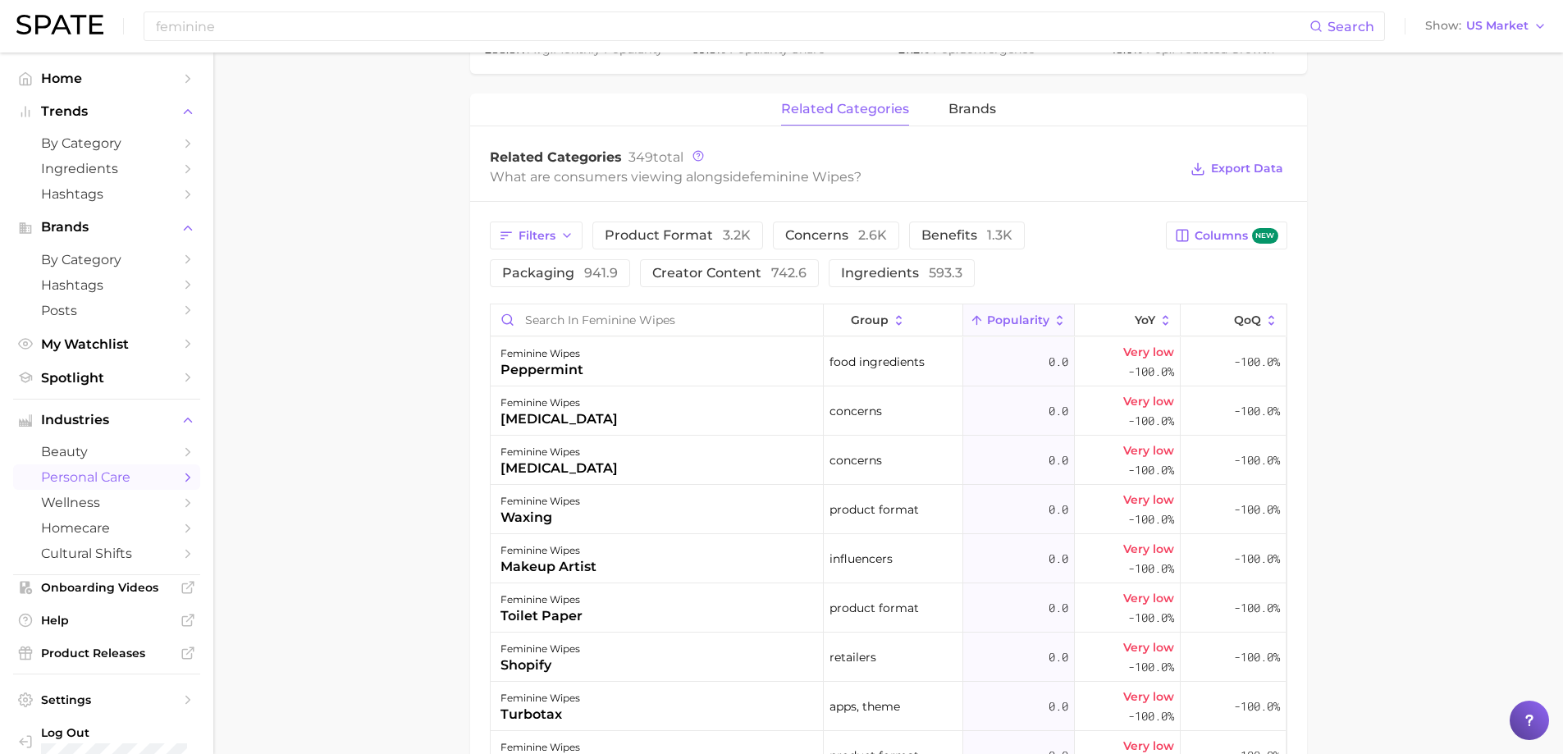
click at [1053, 320] on icon at bounding box center [1060, 321] width 15 height 15
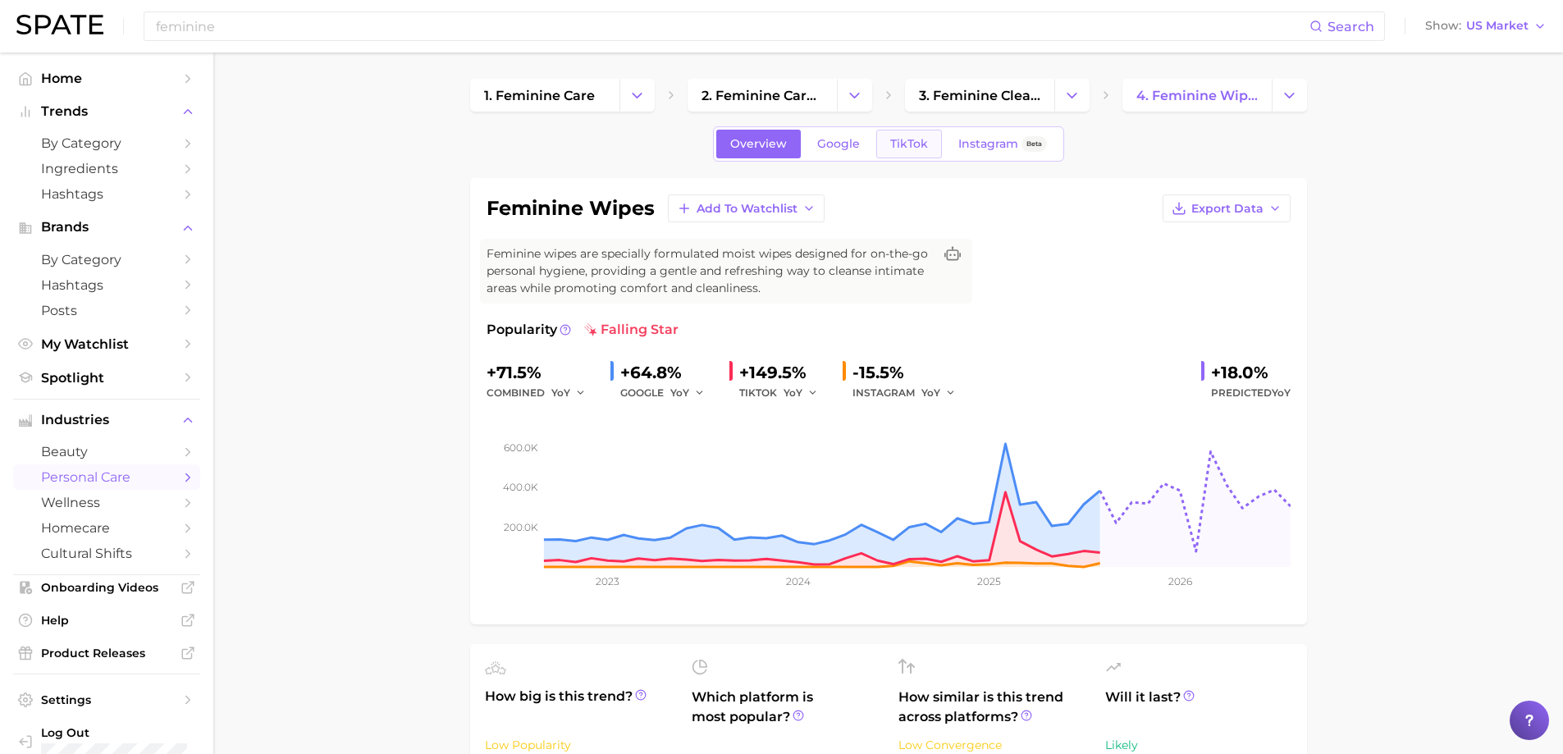
click at [909, 145] on span "TikTok" at bounding box center [909, 144] width 38 height 14
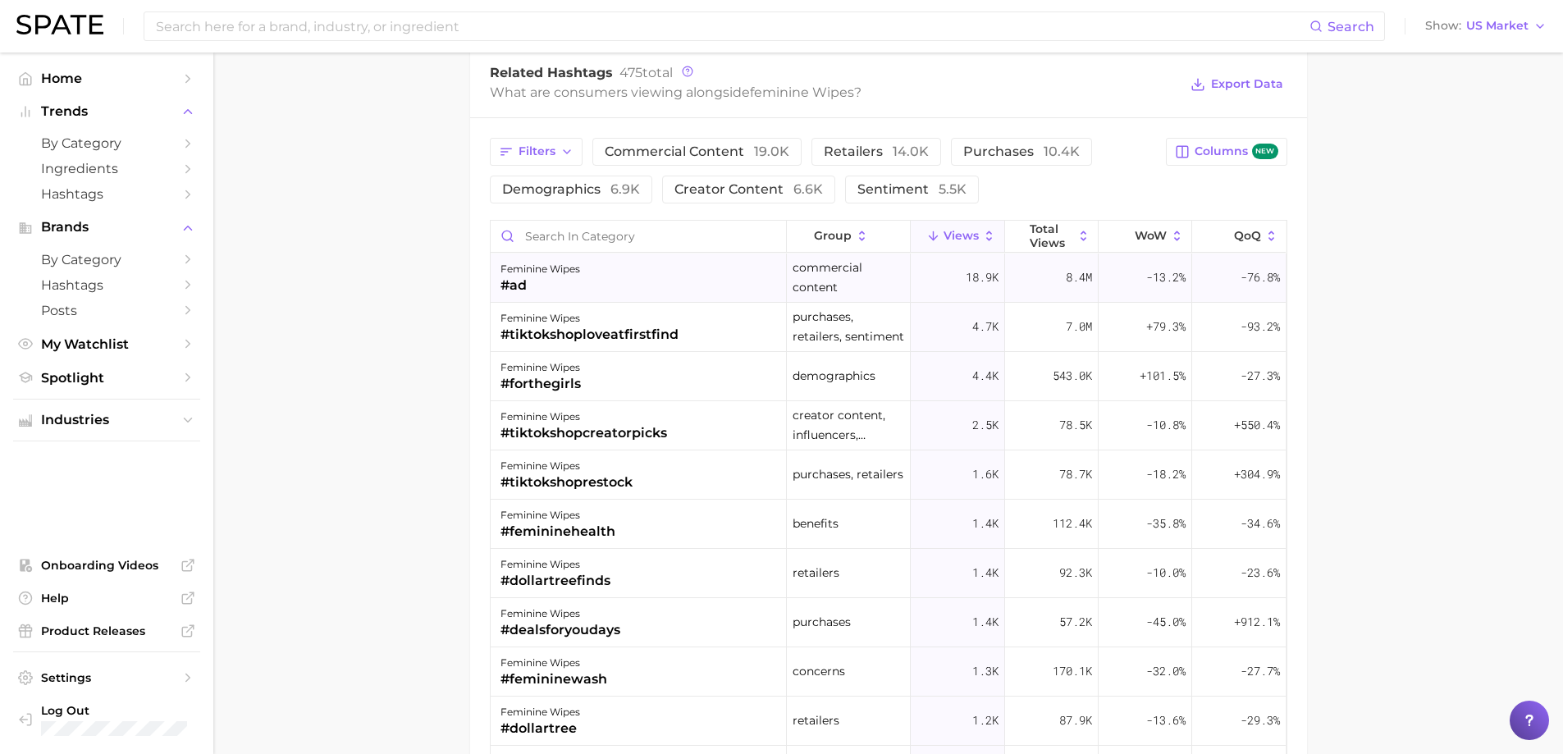
scroll to position [1313, 0]
click at [1226, 150] on span "Columns new" at bounding box center [1236, 151] width 83 height 16
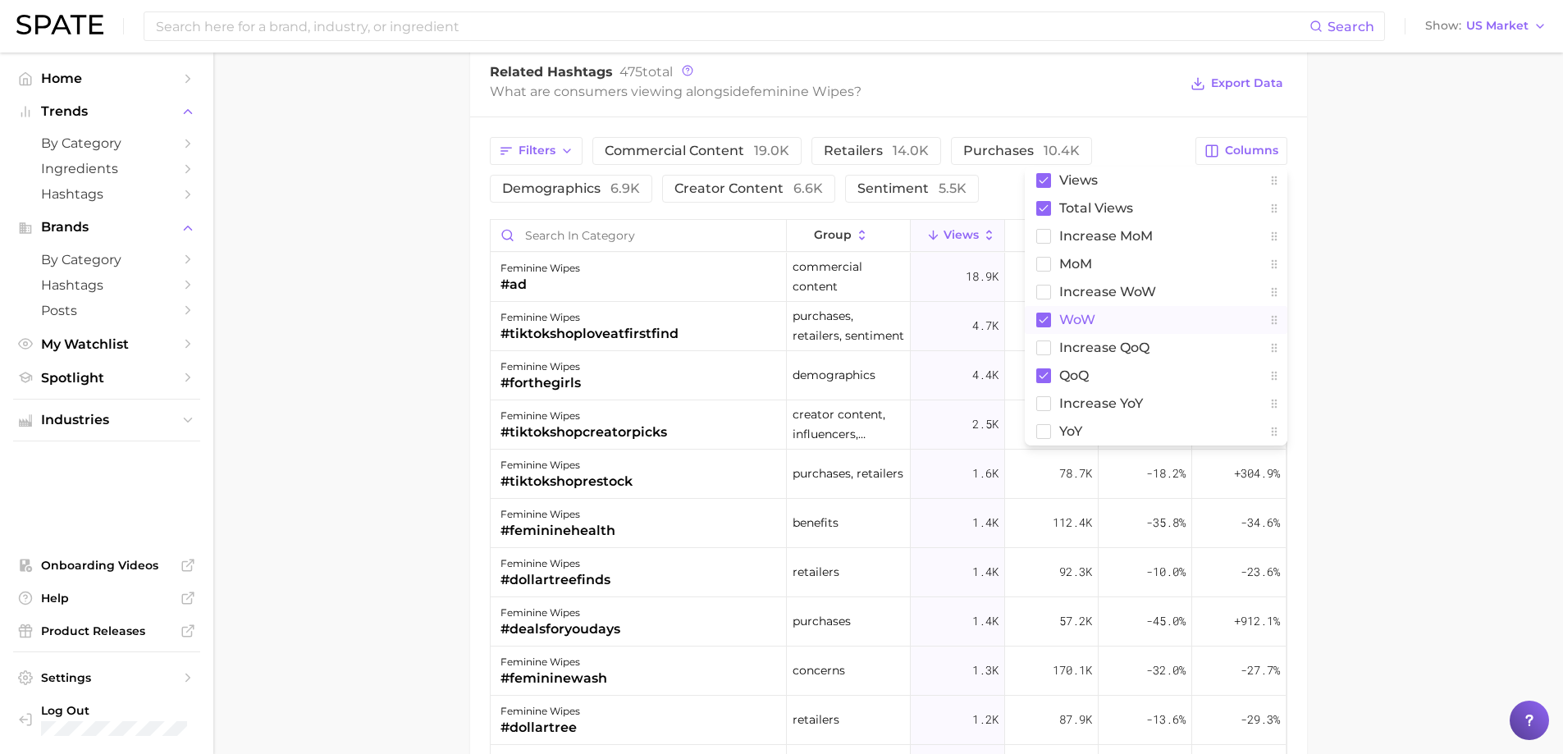
click at [1043, 319] on rect at bounding box center [1044, 320] width 15 height 15
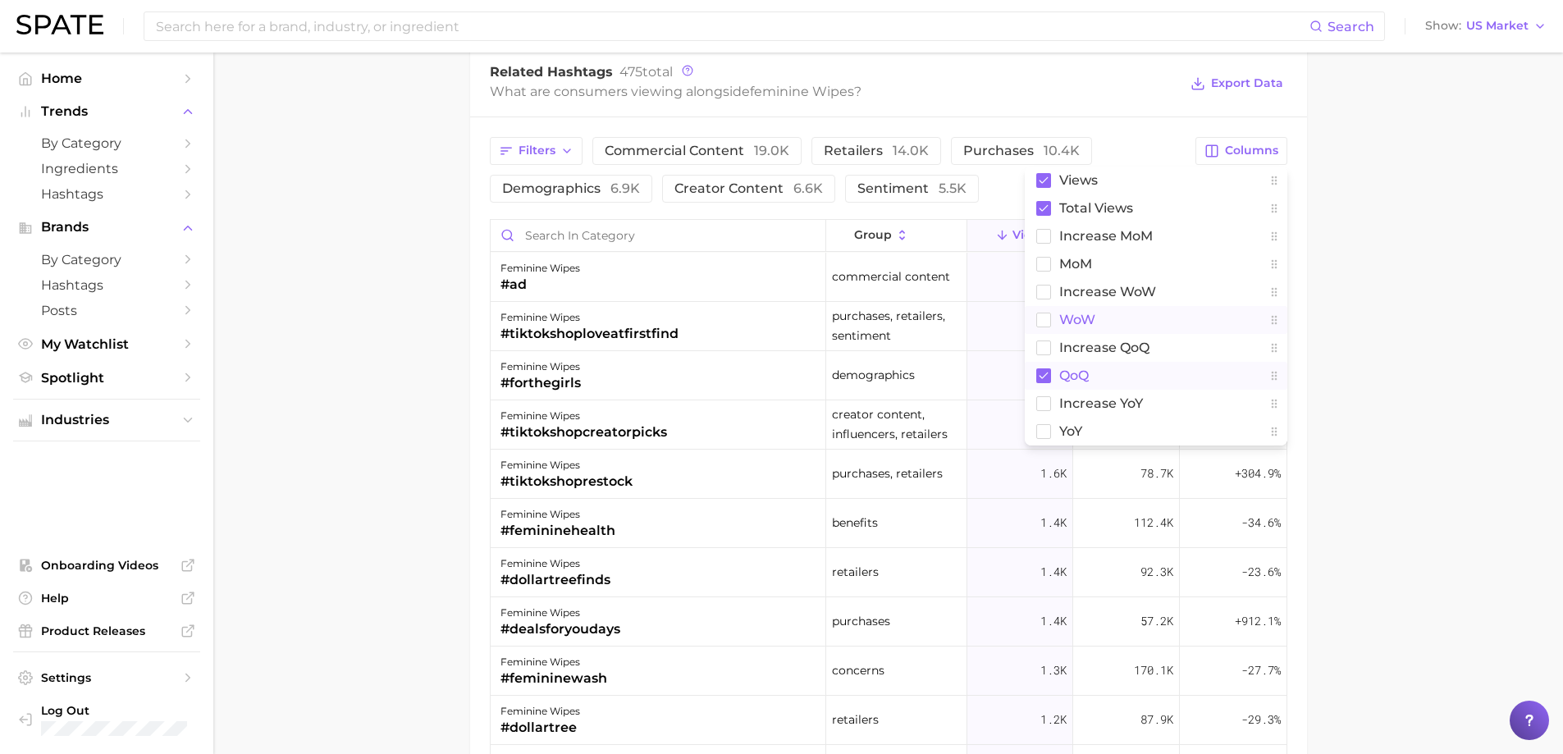
click at [1041, 373] on rect at bounding box center [1044, 375] width 15 height 15
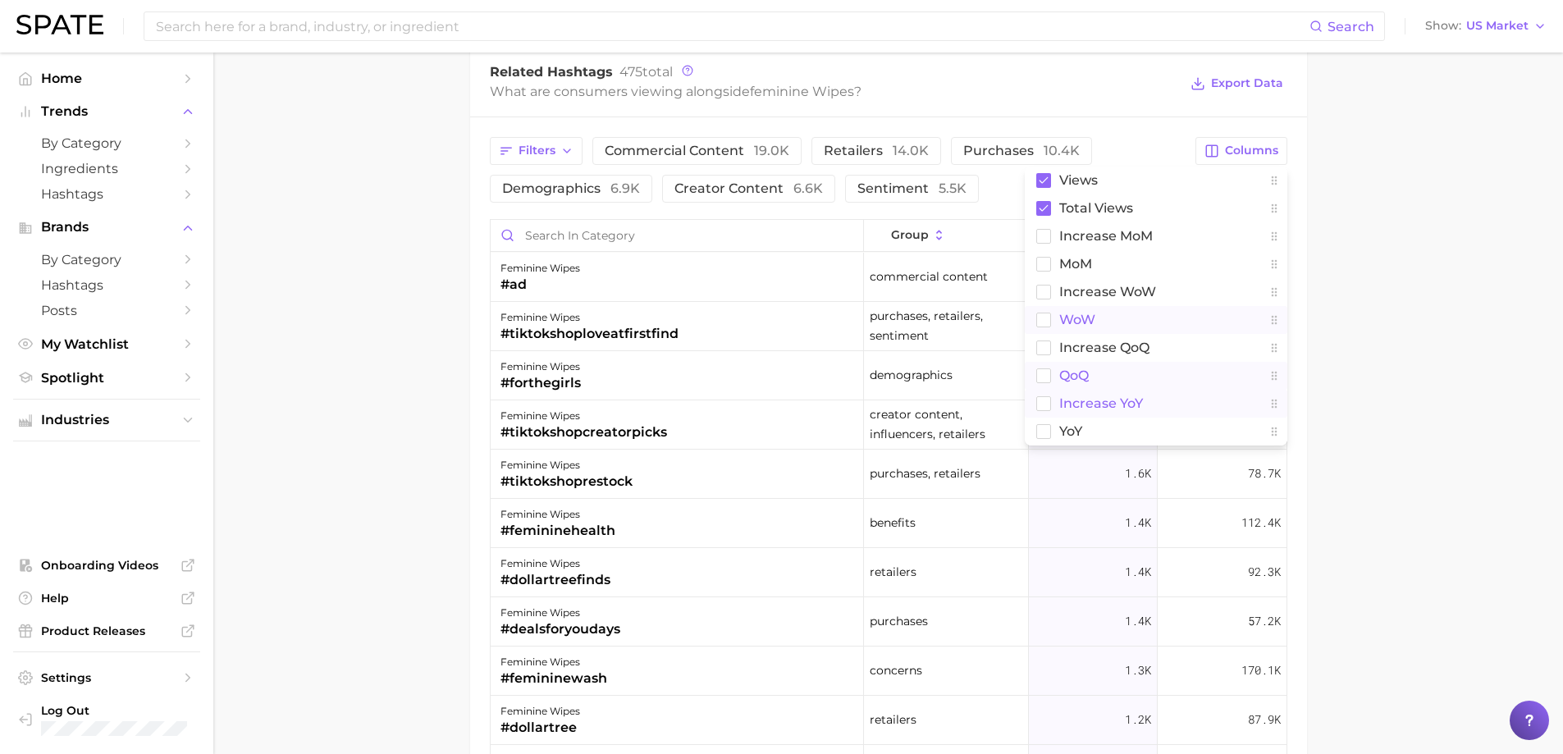
click at [1042, 402] on rect at bounding box center [1044, 403] width 14 height 14
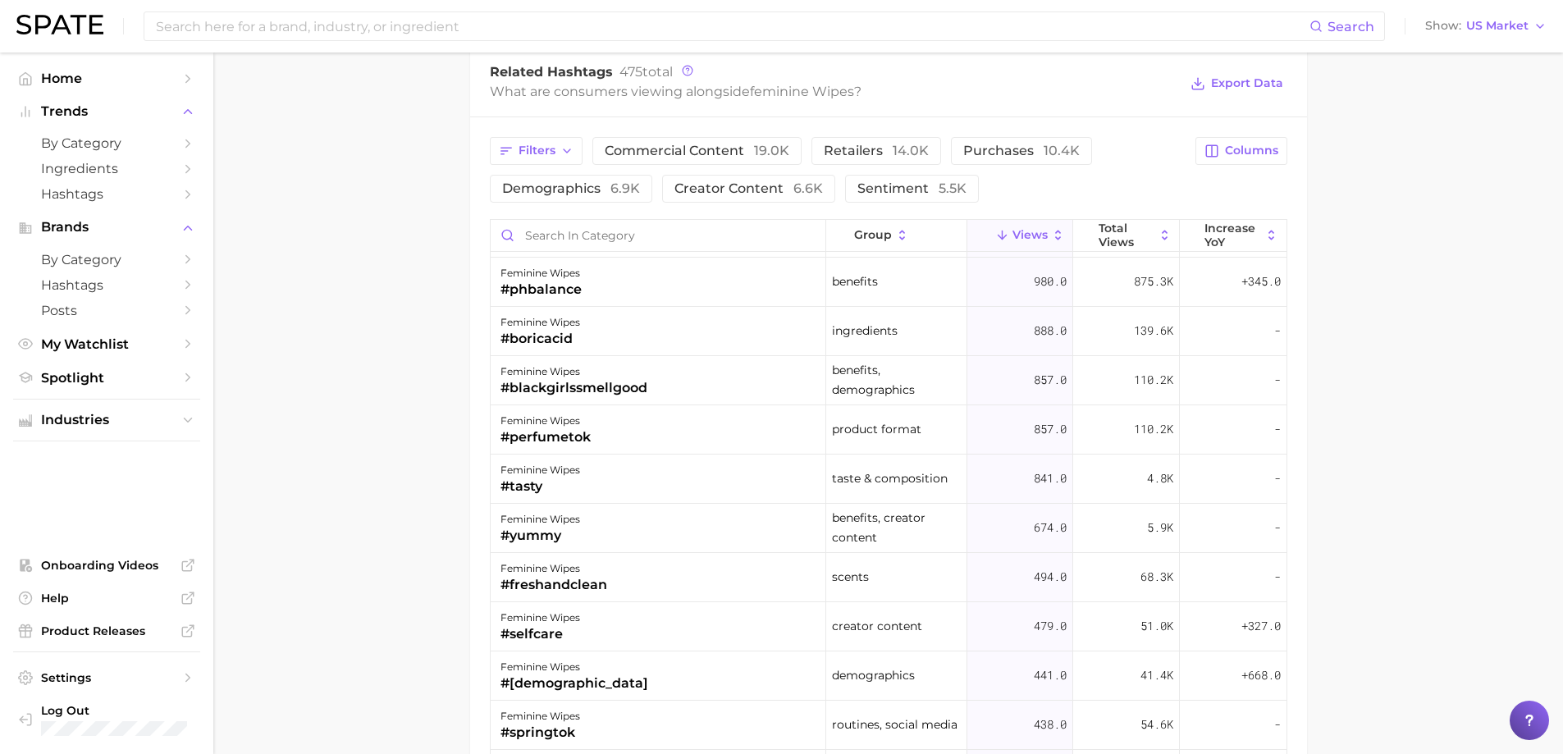
scroll to position [657, 0]
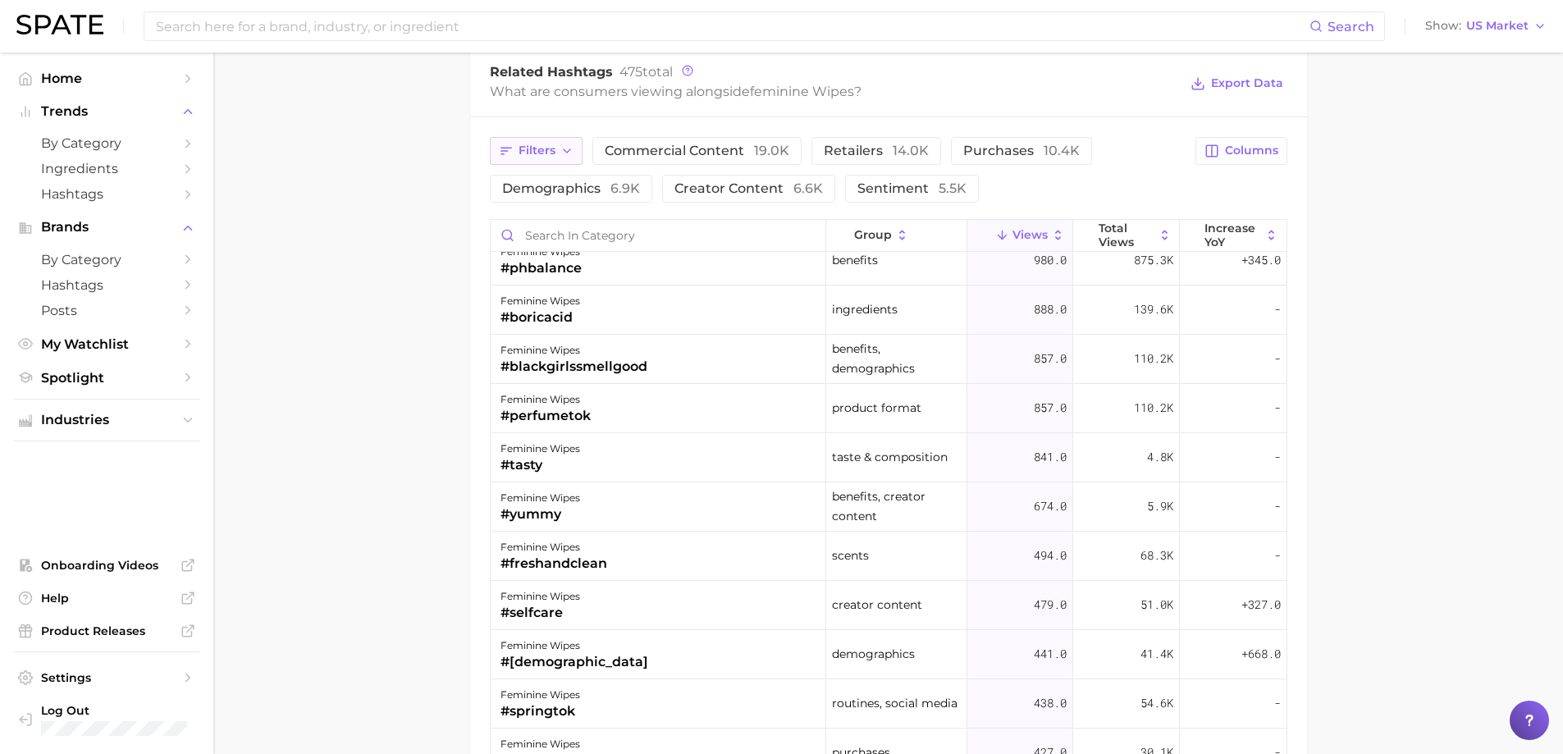
click at [569, 144] on icon "button" at bounding box center [567, 150] width 13 height 13
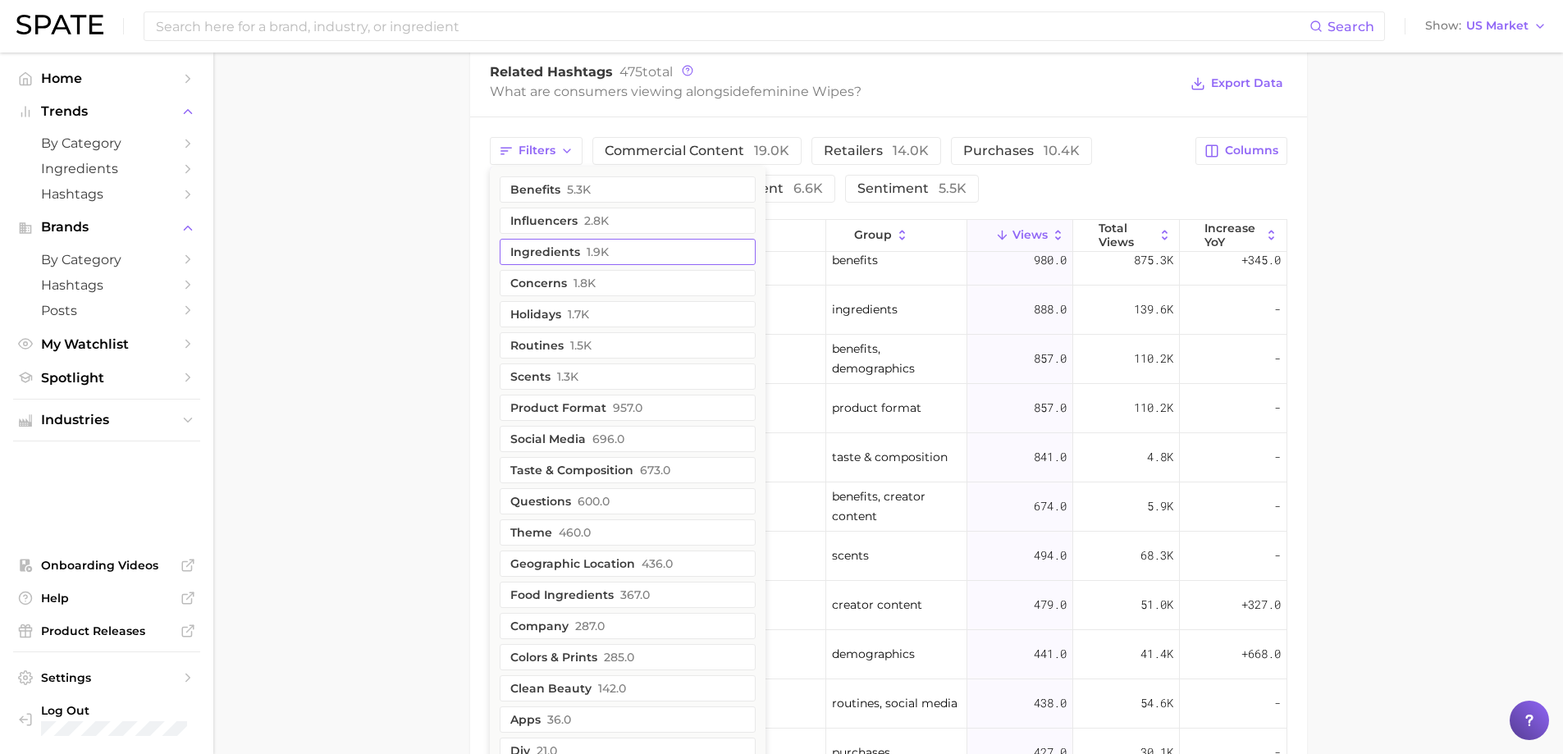
click at [556, 247] on button "ingredients 1.9k" at bounding box center [628, 252] width 256 height 26
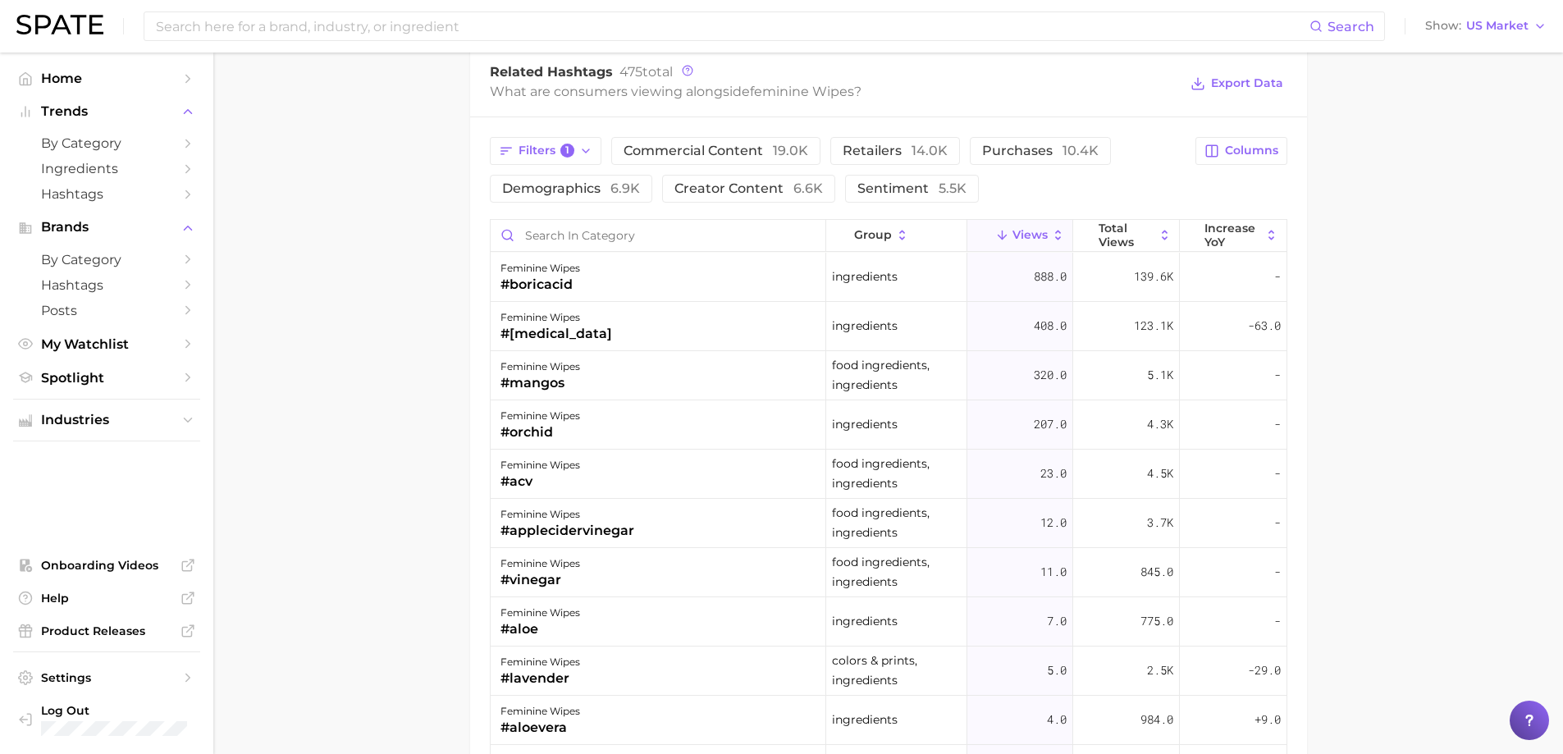
click at [1055, 232] on icon at bounding box center [1058, 235] width 6 height 10
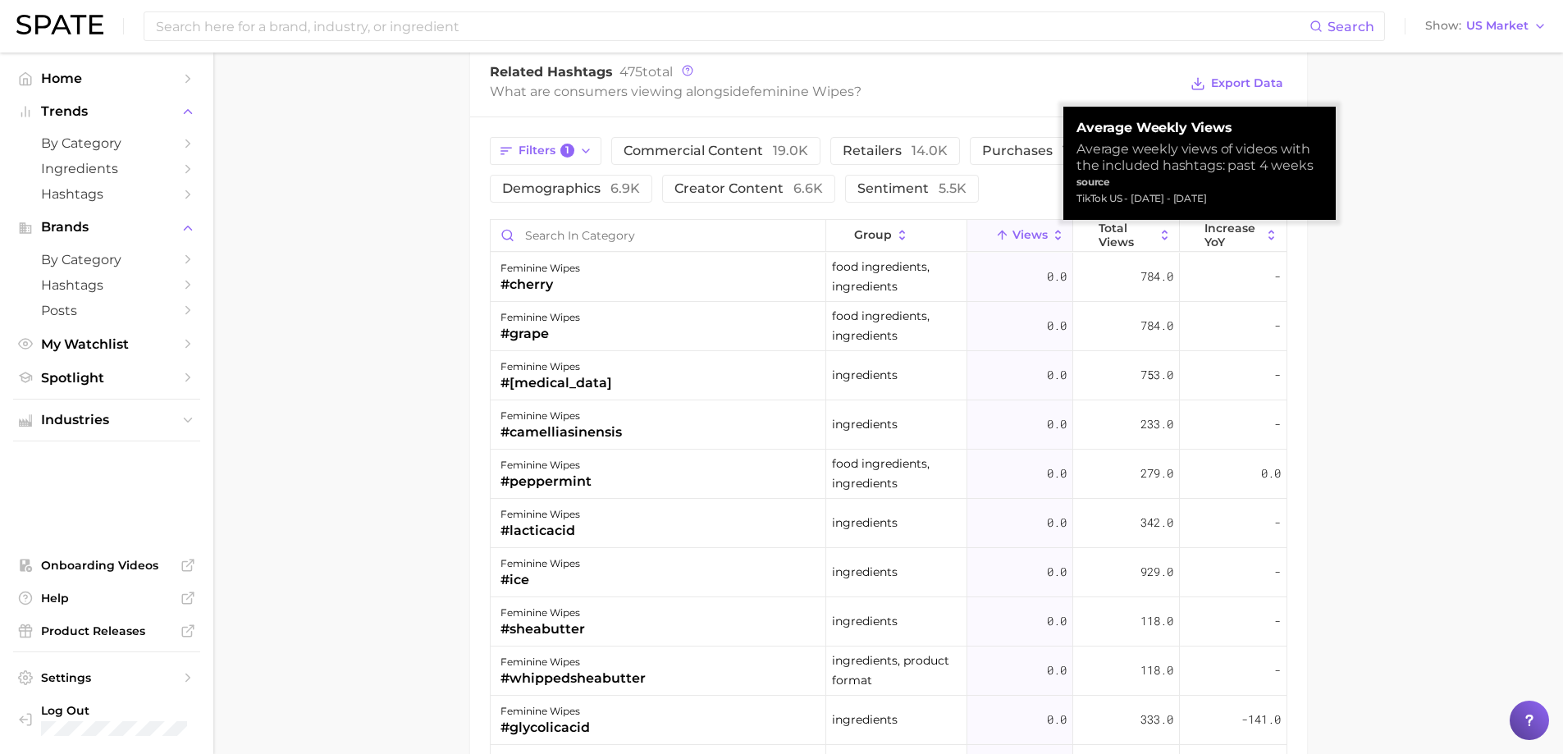
click at [1055, 233] on icon at bounding box center [1058, 235] width 6 height 10
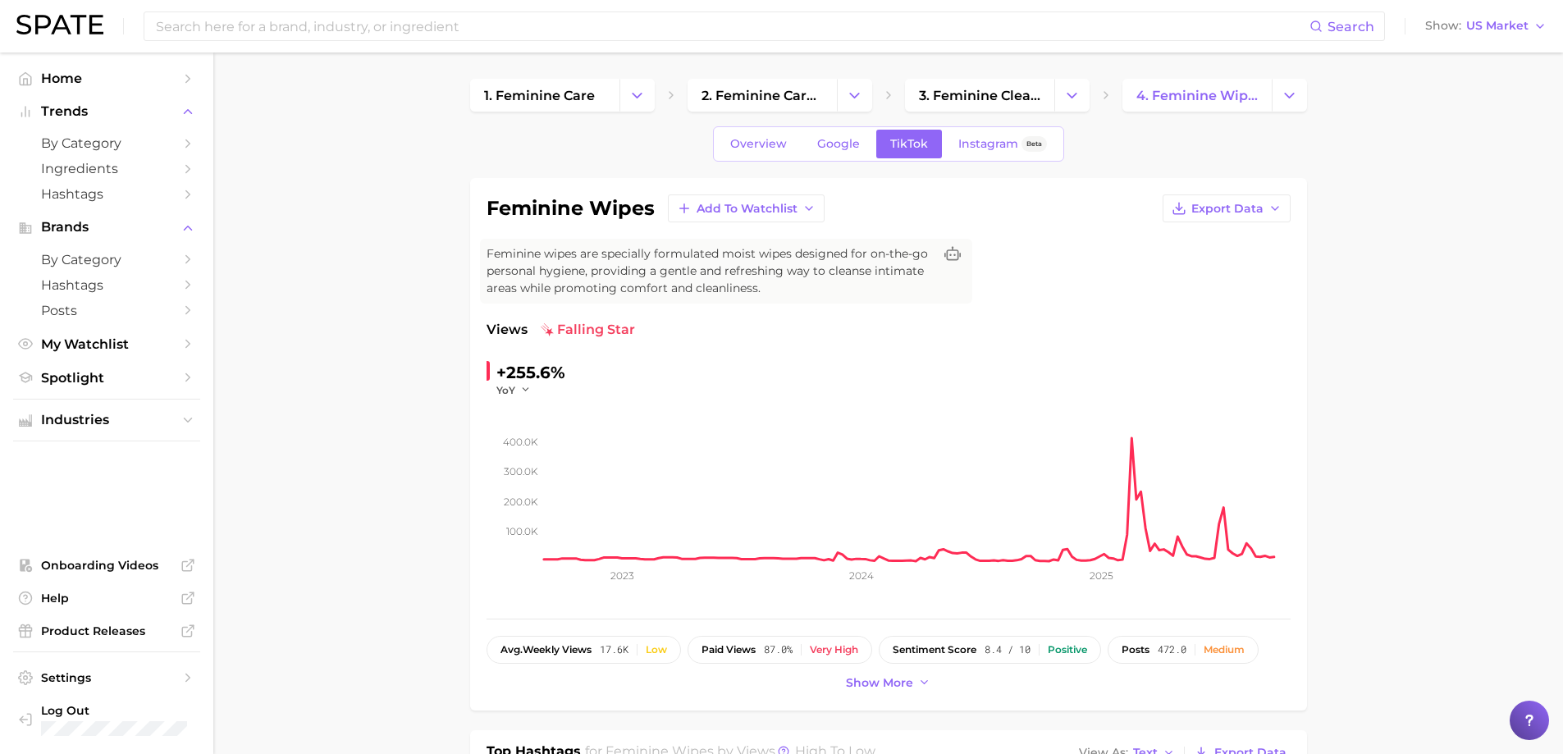
click at [741, 126] on div "Overview Google TikTok Instagram Beta" at bounding box center [888, 143] width 351 height 35
click at [748, 143] on span "Overview" at bounding box center [758, 144] width 57 height 14
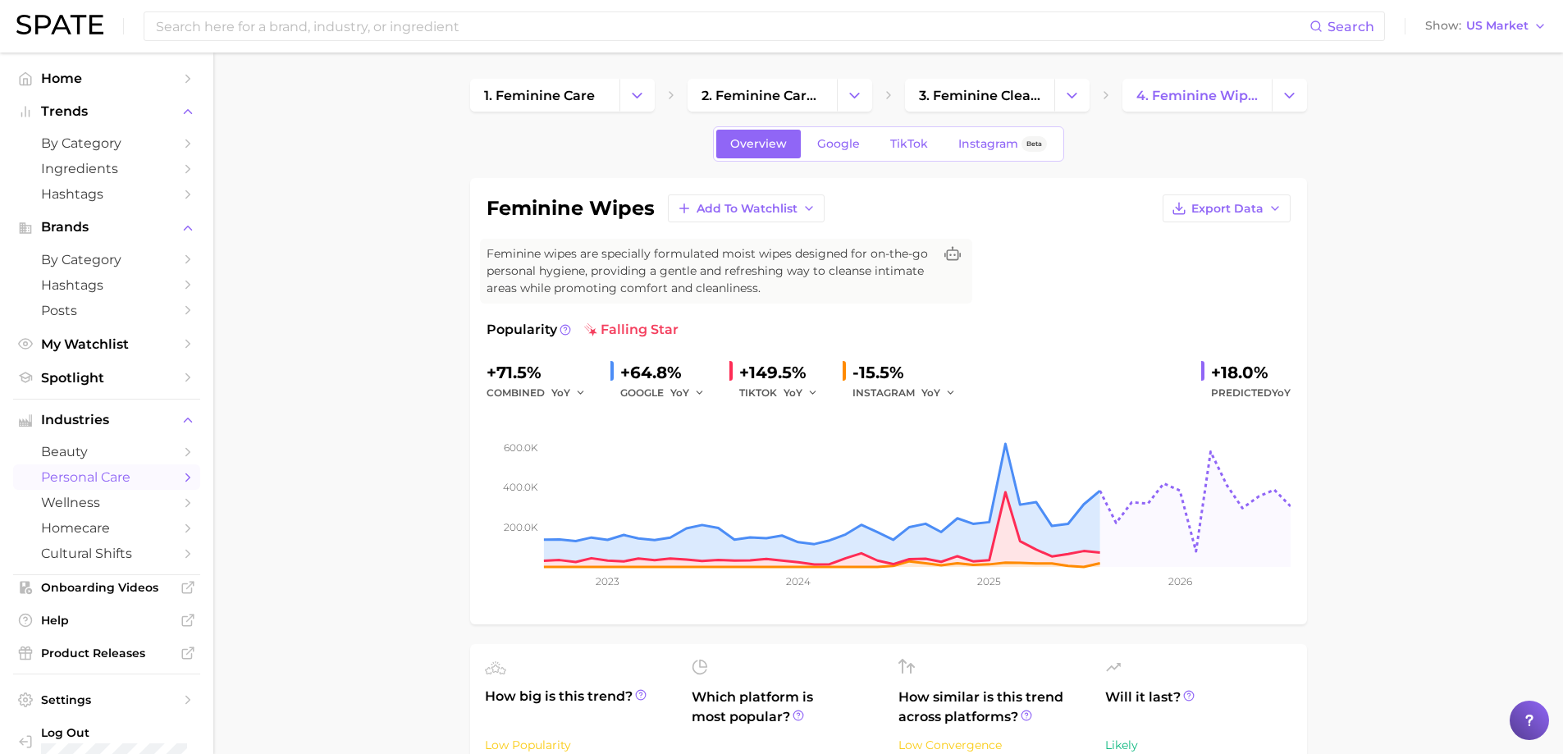
click at [830, 160] on div "Overview Google TikTok Instagram Beta" at bounding box center [888, 143] width 351 height 35
click at [830, 156] on link "Google" at bounding box center [838, 144] width 71 height 29
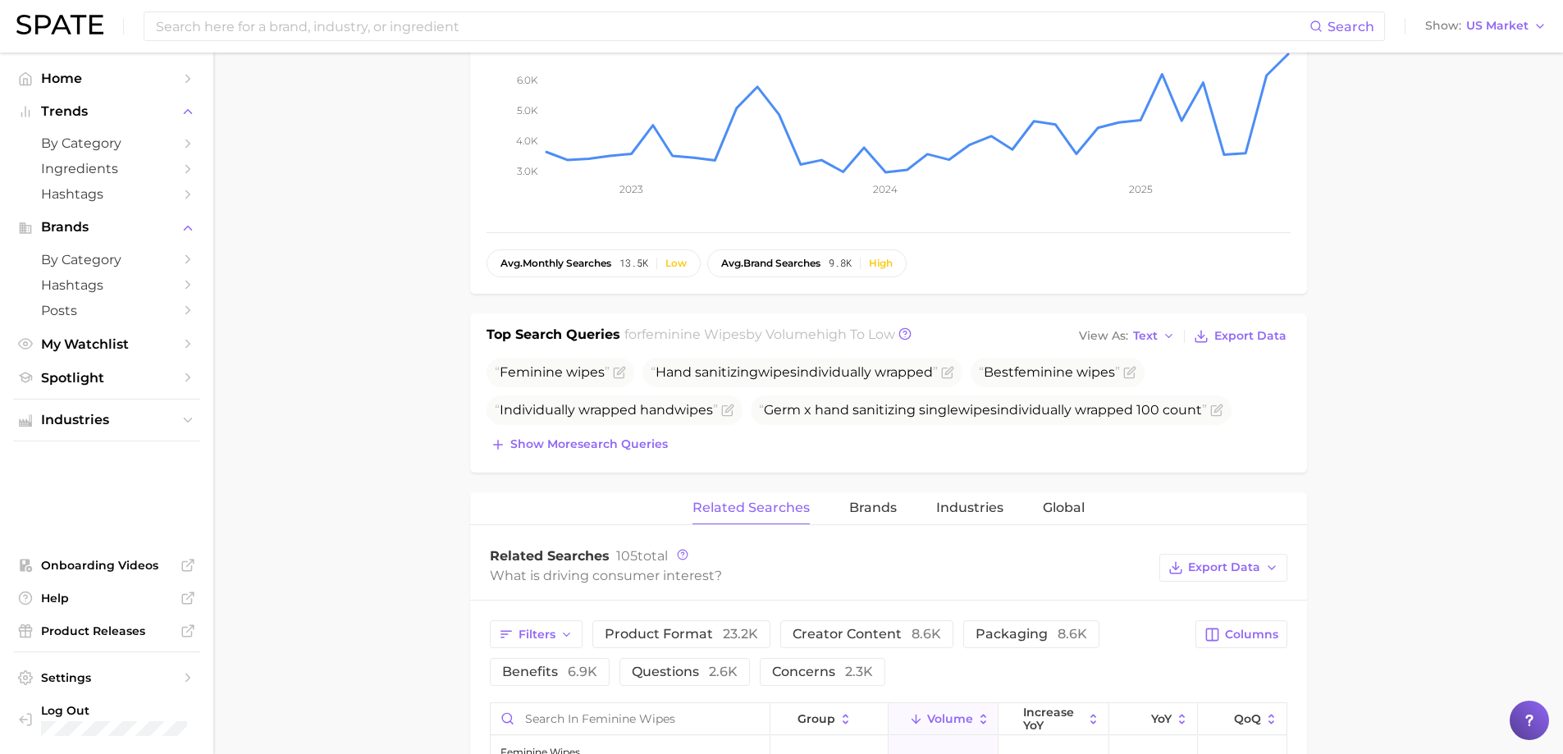
scroll to position [410, 0]
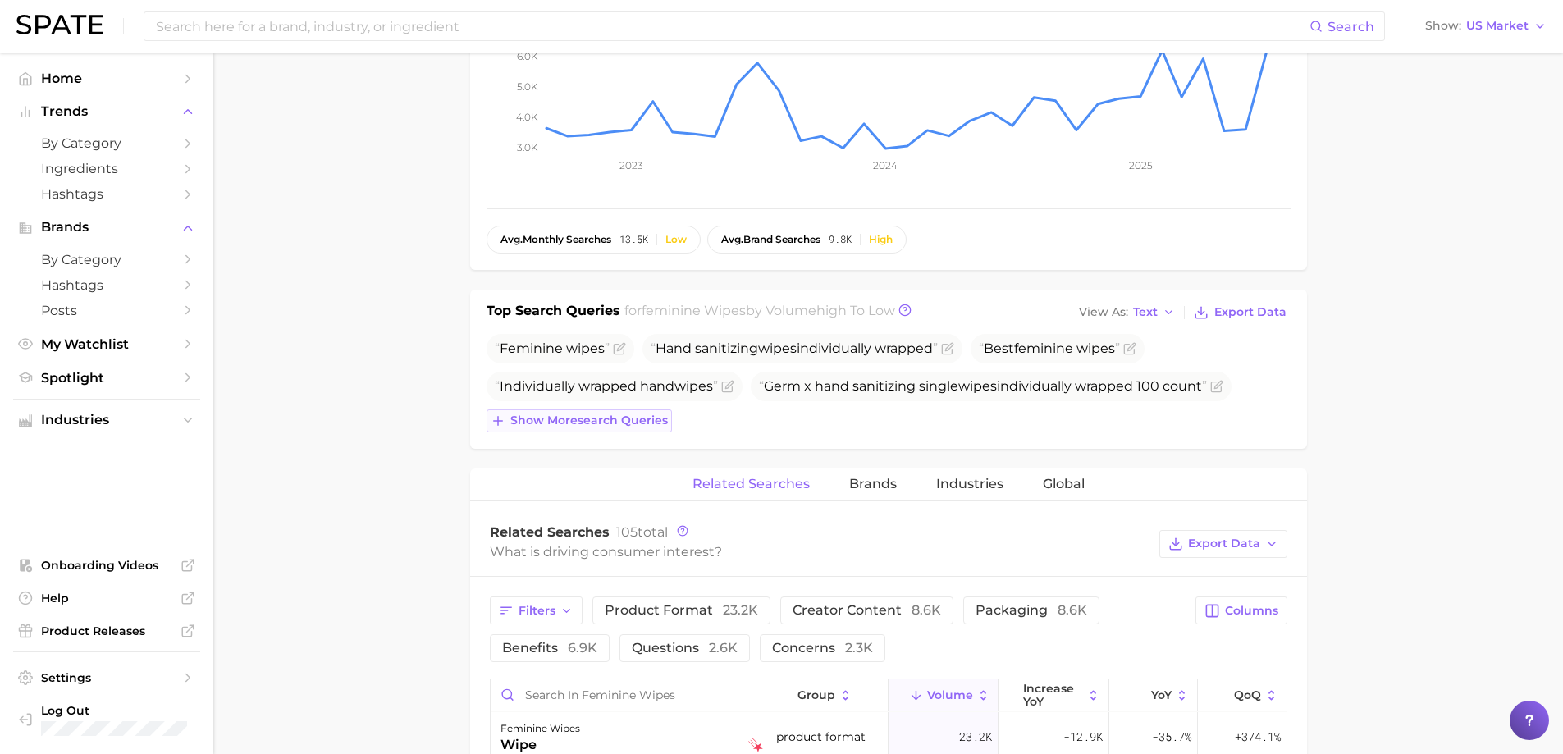
click at [506, 428] on button "Show more search queries" at bounding box center [579, 421] width 185 height 23
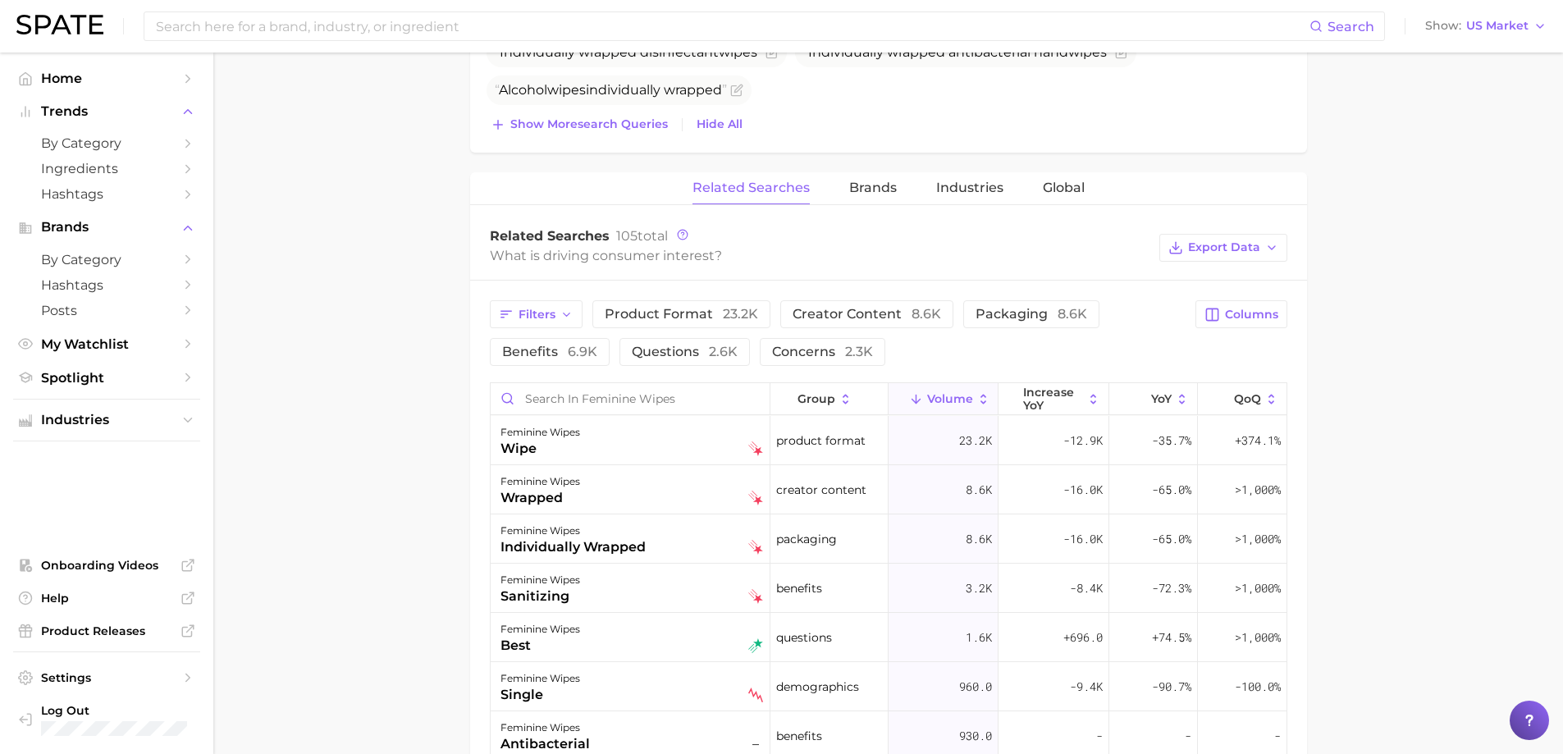
scroll to position [821, 0]
click at [1251, 322] on button "Columns" at bounding box center [1241, 314] width 91 height 28
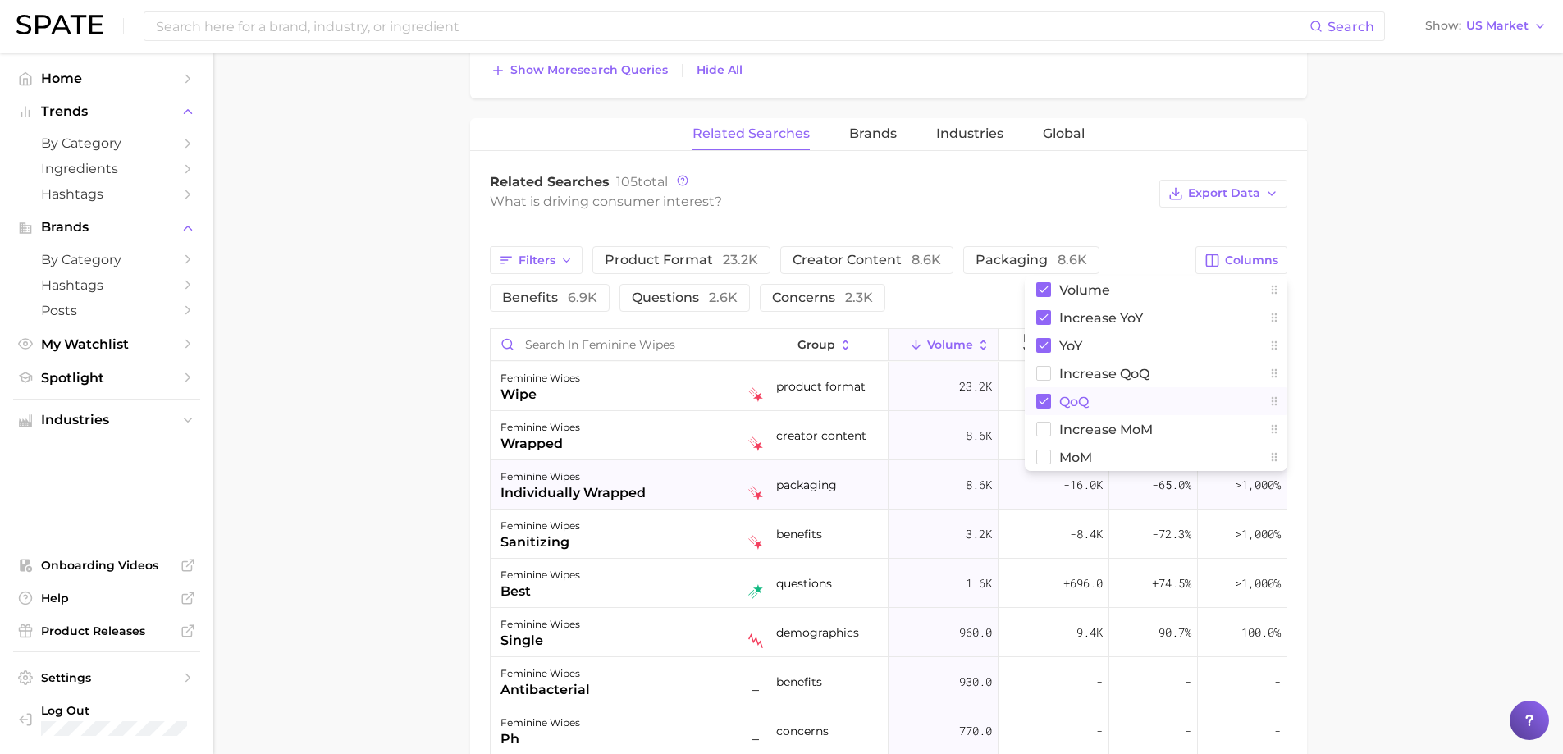
scroll to position [903, 0]
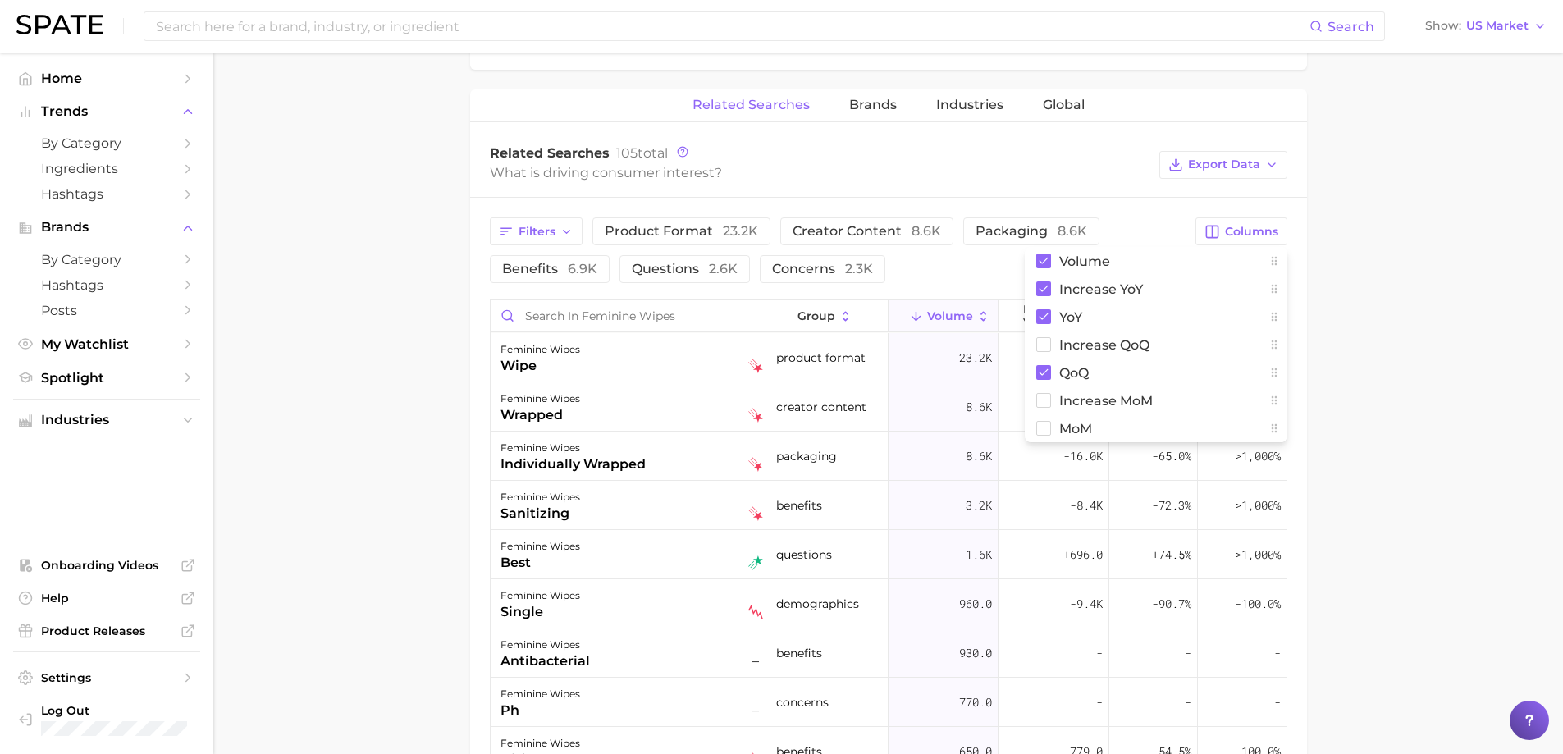
click at [1338, 374] on main "1. feminine care 2. feminine care products 3. feminine cleansing products 4. fe…" at bounding box center [888, 153] width 1350 height 2006
click at [977, 322] on icon at bounding box center [984, 316] width 15 height 15
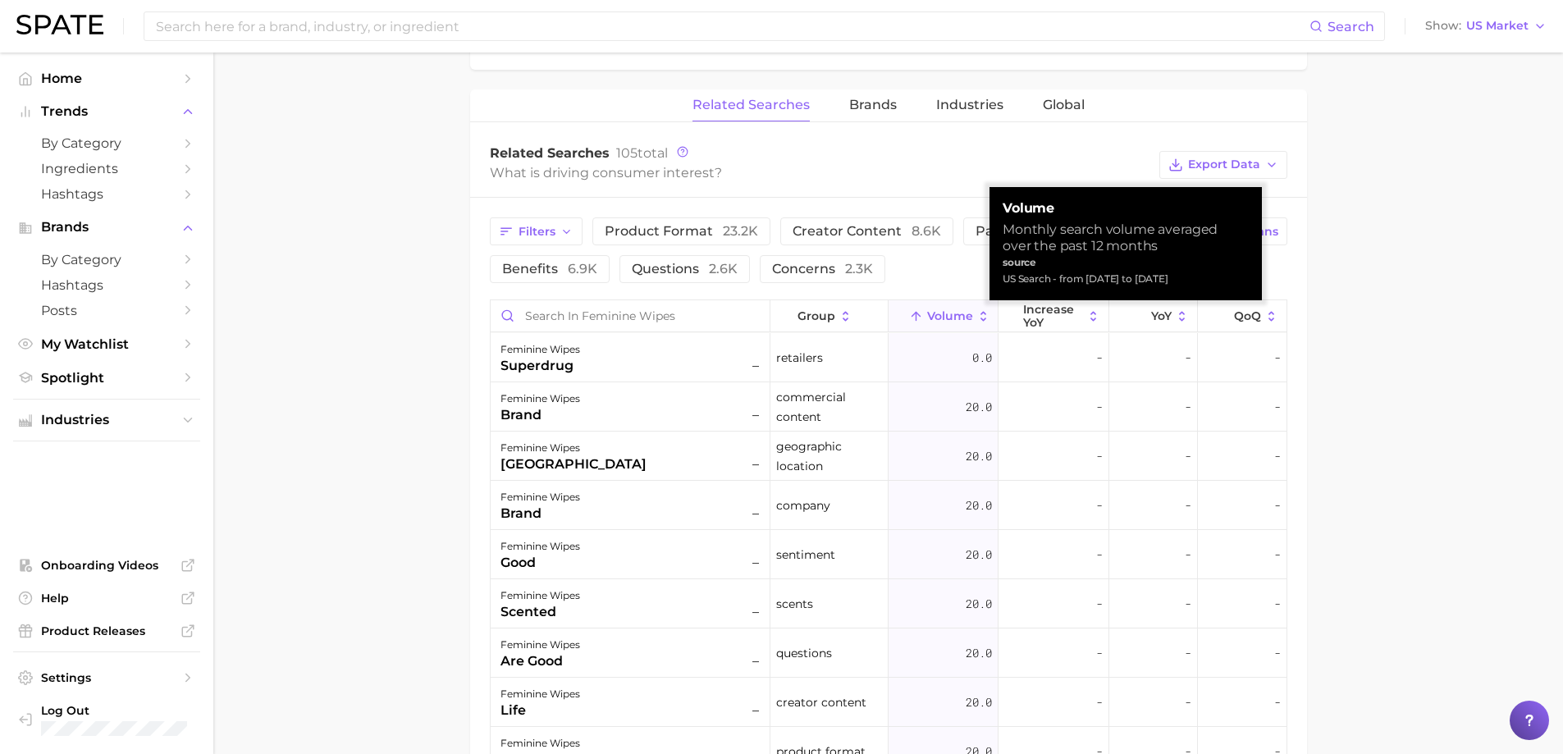
click at [981, 319] on icon at bounding box center [984, 316] width 6 height 10
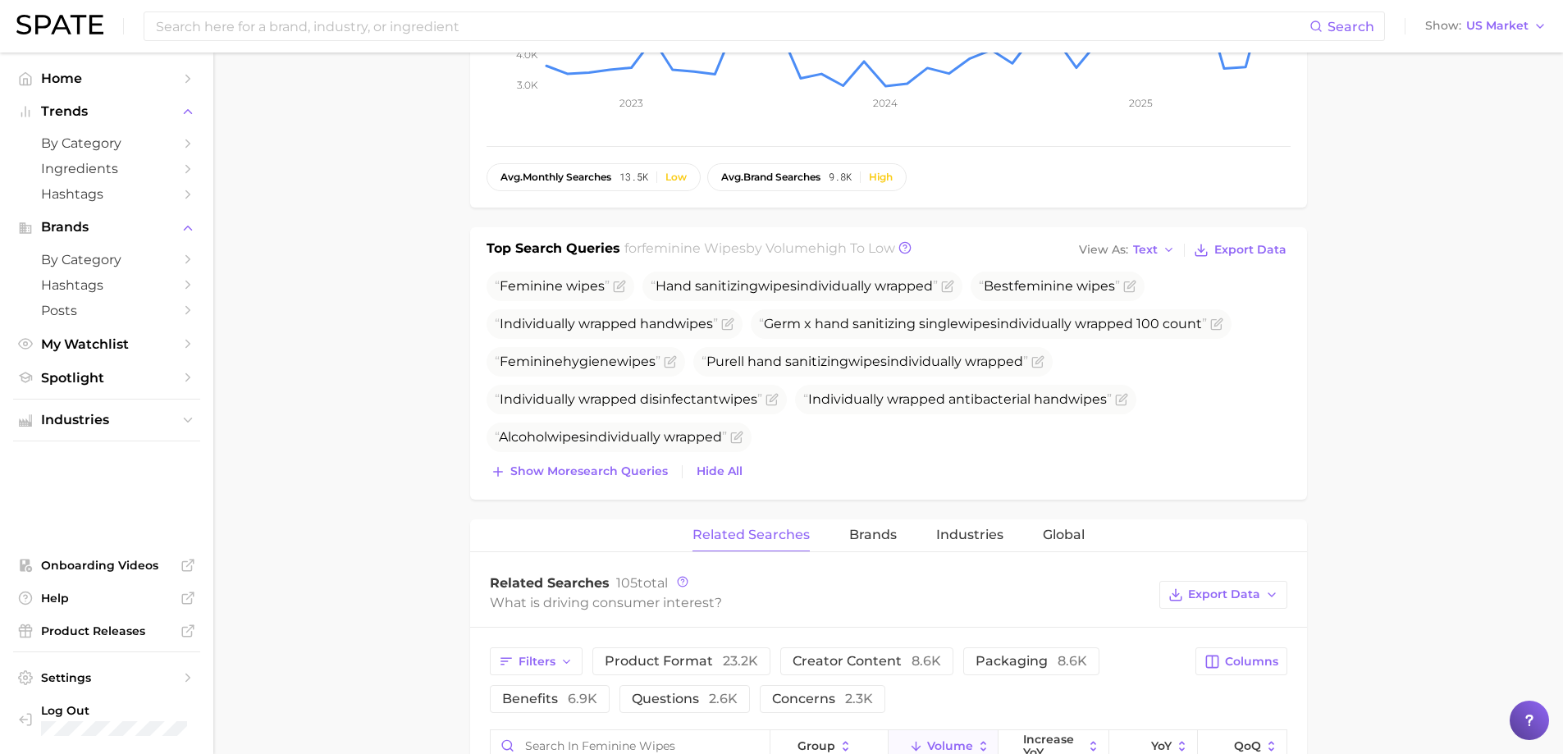
scroll to position [246, 0]
